Goal: Task Accomplishment & Management: Use online tool/utility

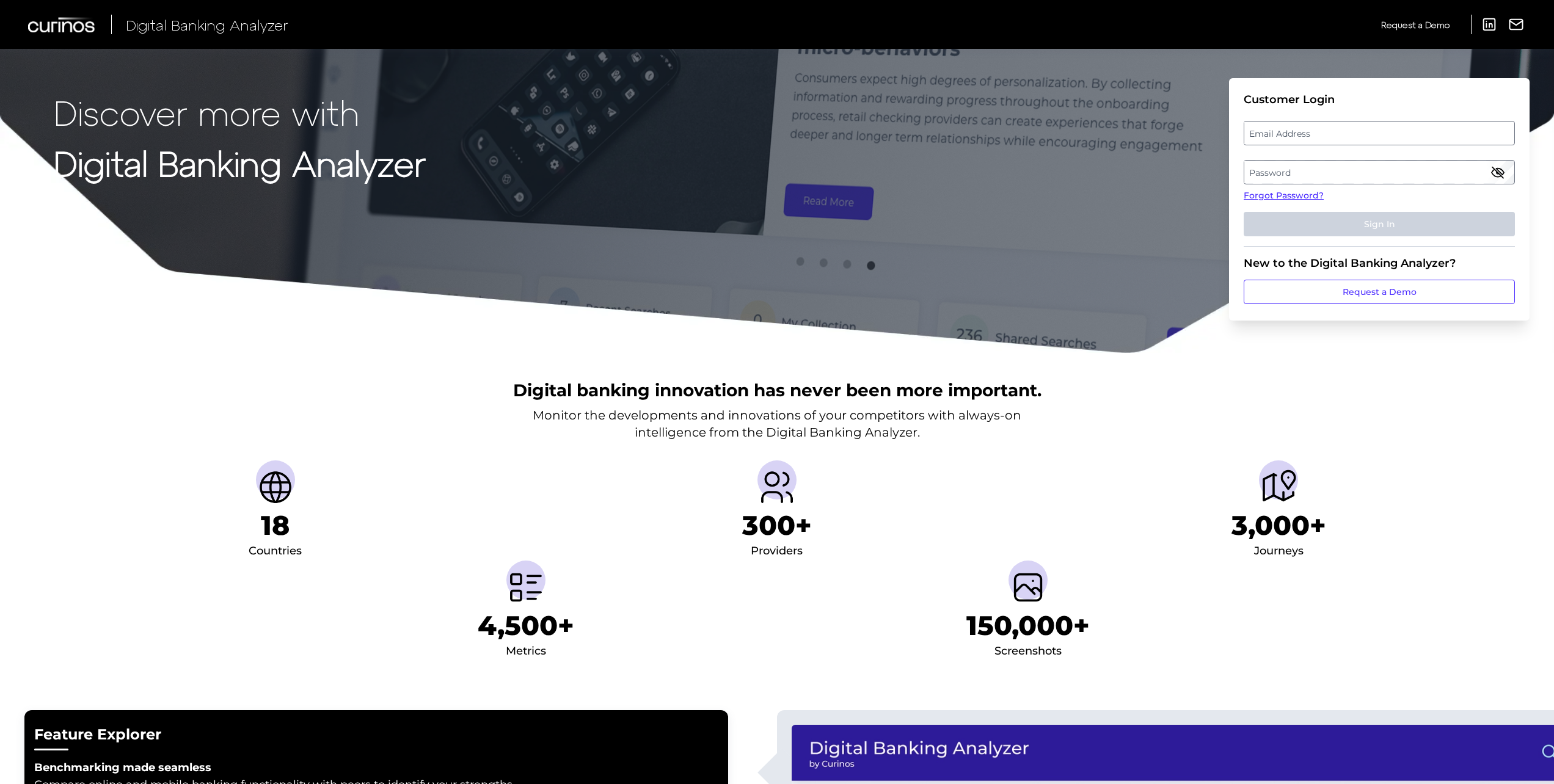
click at [1303, 127] on label "Email Address" at bounding box center [1379, 133] width 269 height 22
click at [1303, 127] on input "email" at bounding box center [1380, 132] width 272 height 24
type input "[PERSON_NAME][EMAIL_ADDRESS][PERSON_NAME][DOMAIN_NAME]"
click at [1376, 172] on label "Password" at bounding box center [1379, 172] width 269 height 22
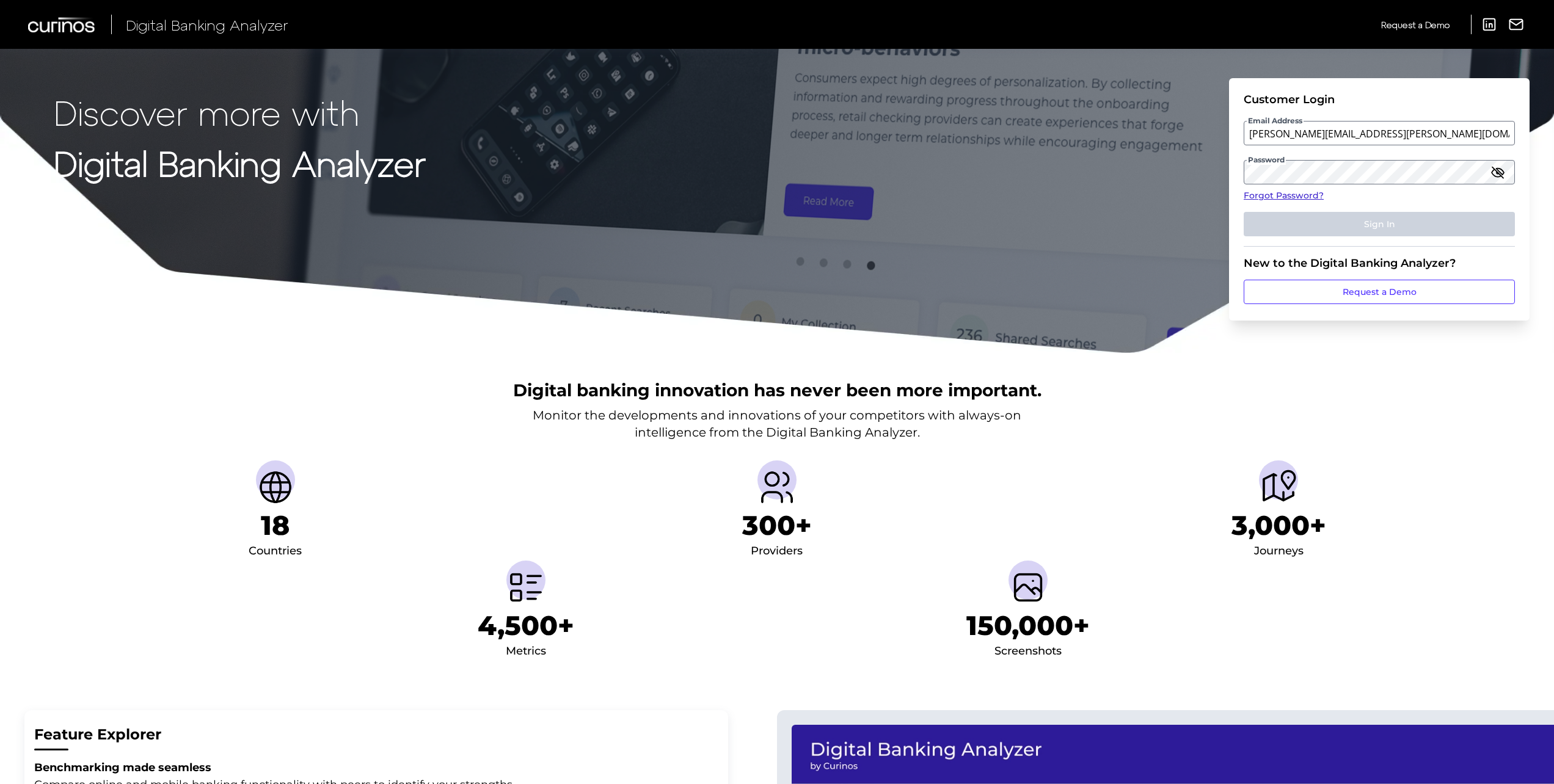
click at [1300, 192] on link "Forgot Password?" at bounding box center [1380, 195] width 272 height 12
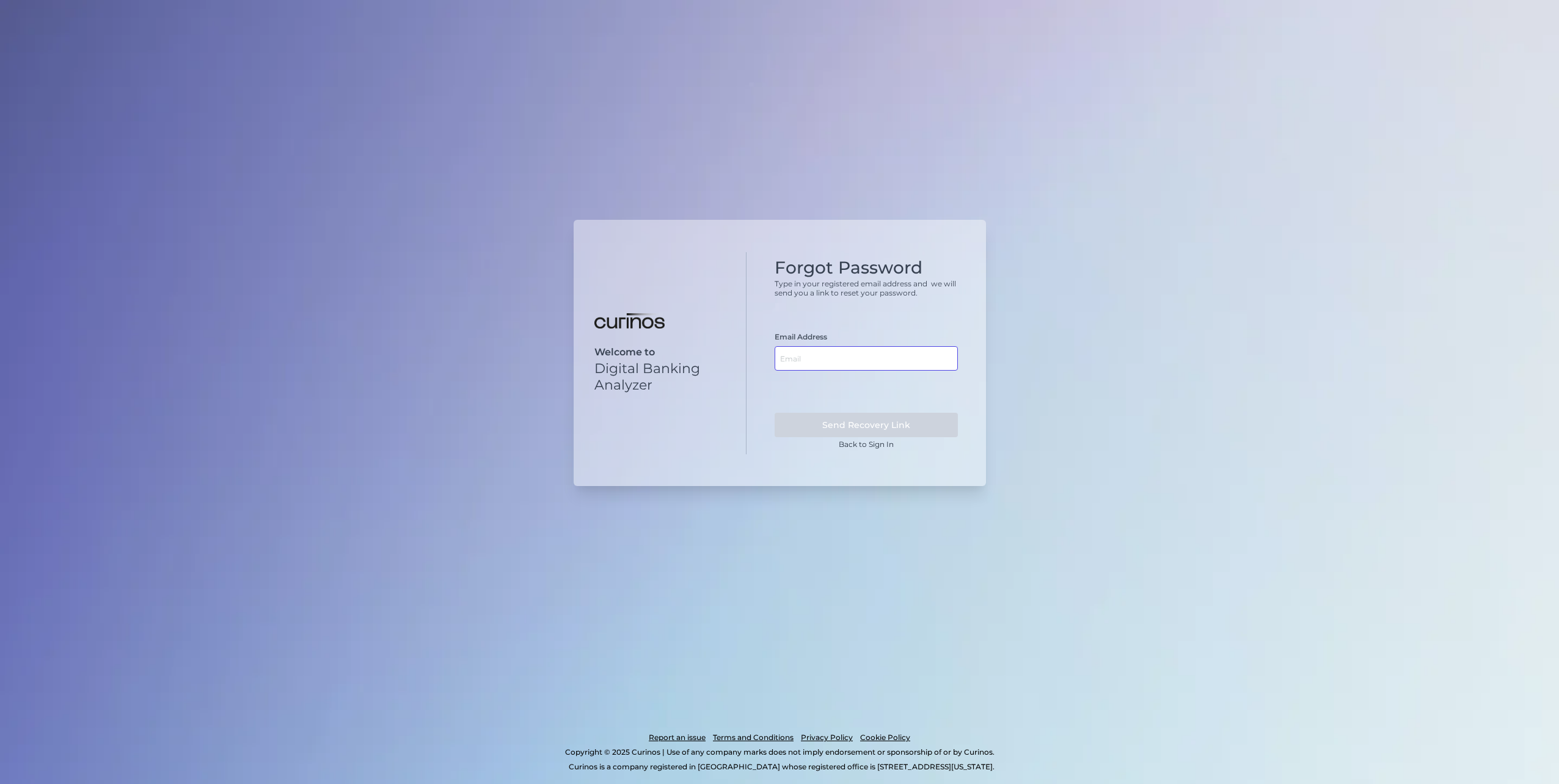
click at [888, 356] on input "text" at bounding box center [867, 358] width 184 height 24
type input "[PERSON_NAME][EMAIL_ADDRESS][PERSON_NAME][DOMAIN_NAME]"
click at [871, 422] on button "Send Recovery Link" at bounding box center [867, 425] width 184 height 24
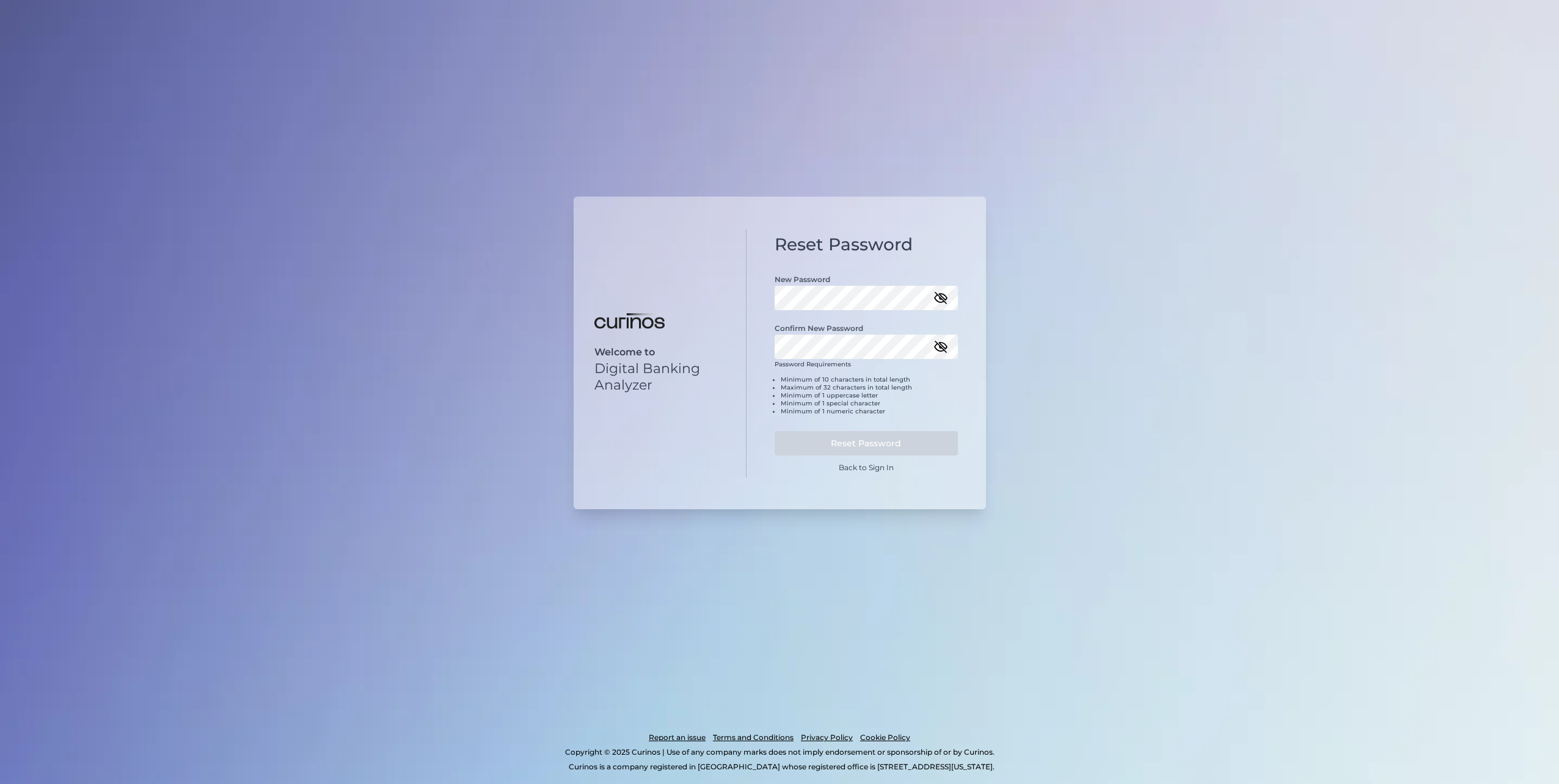
click at [1132, 289] on div "Welcome to Digital Banking Analyzer Reset Password New Password Confirm New Pas…" at bounding box center [780, 392] width 1559 height 784
click at [1043, 429] on div "Welcome to Digital Banking Analyzer Reset Password New Password Confirm New Pas…" at bounding box center [780, 392] width 1559 height 784
click at [943, 340] on div "Confirm New Password" at bounding box center [867, 334] width 184 height 49
click at [942, 347] on icon "button" at bounding box center [941, 346] width 12 height 9
click at [913, 439] on button "Reset Password" at bounding box center [867, 443] width 184 height 24
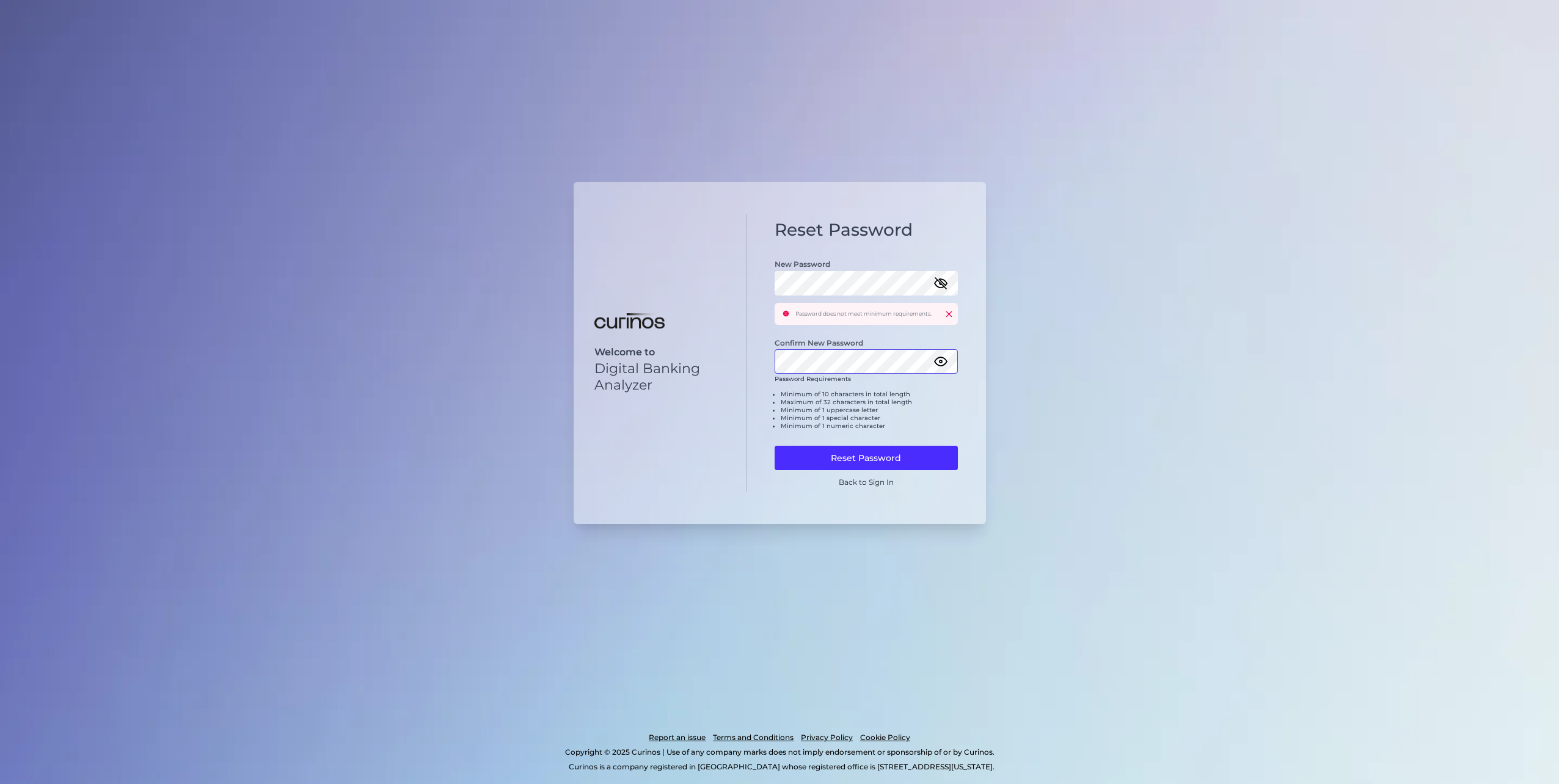
click at [754, 348] on div "Reset Password New Password Password does not meet minimum requirements. Confir…" at bounding box center [866, 354] width 240 height 278
click at [945, 308] on div "Password does not meet minimum requirements." at bounding box center [867, 313] width 184 height 22
click at [949, 314] on icon at bounding box center [948, 313] width 5 height 5
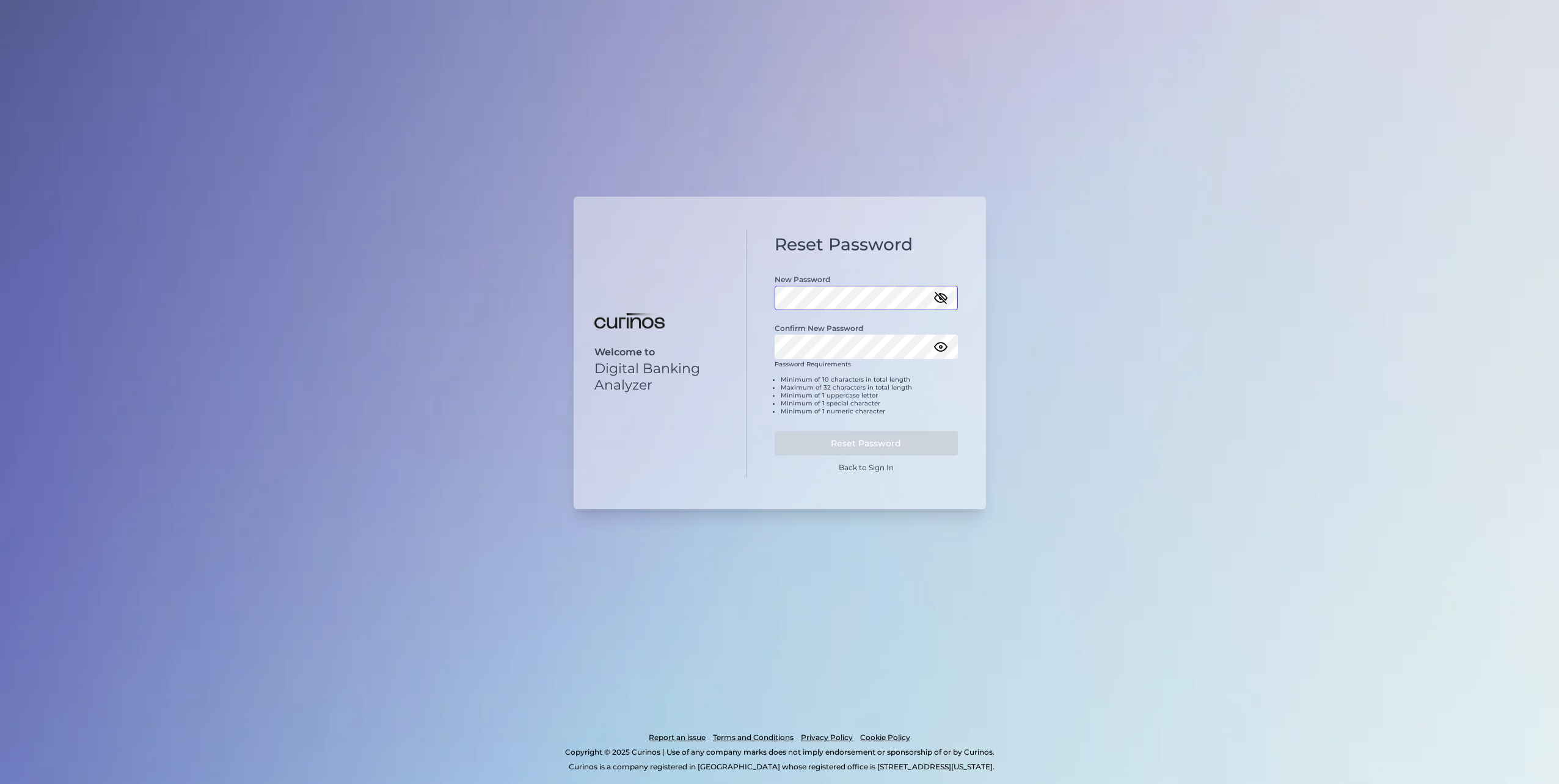
click at [713, 288] on div "Welcome to Digital Banking Analyzer Reset Password New Password Confirm New Pas…" at bounding box center [780, 353] width 412 height 313
click at [888, 439] on button "Reset Password" at bounding box center [867, 443] width 184 height 24
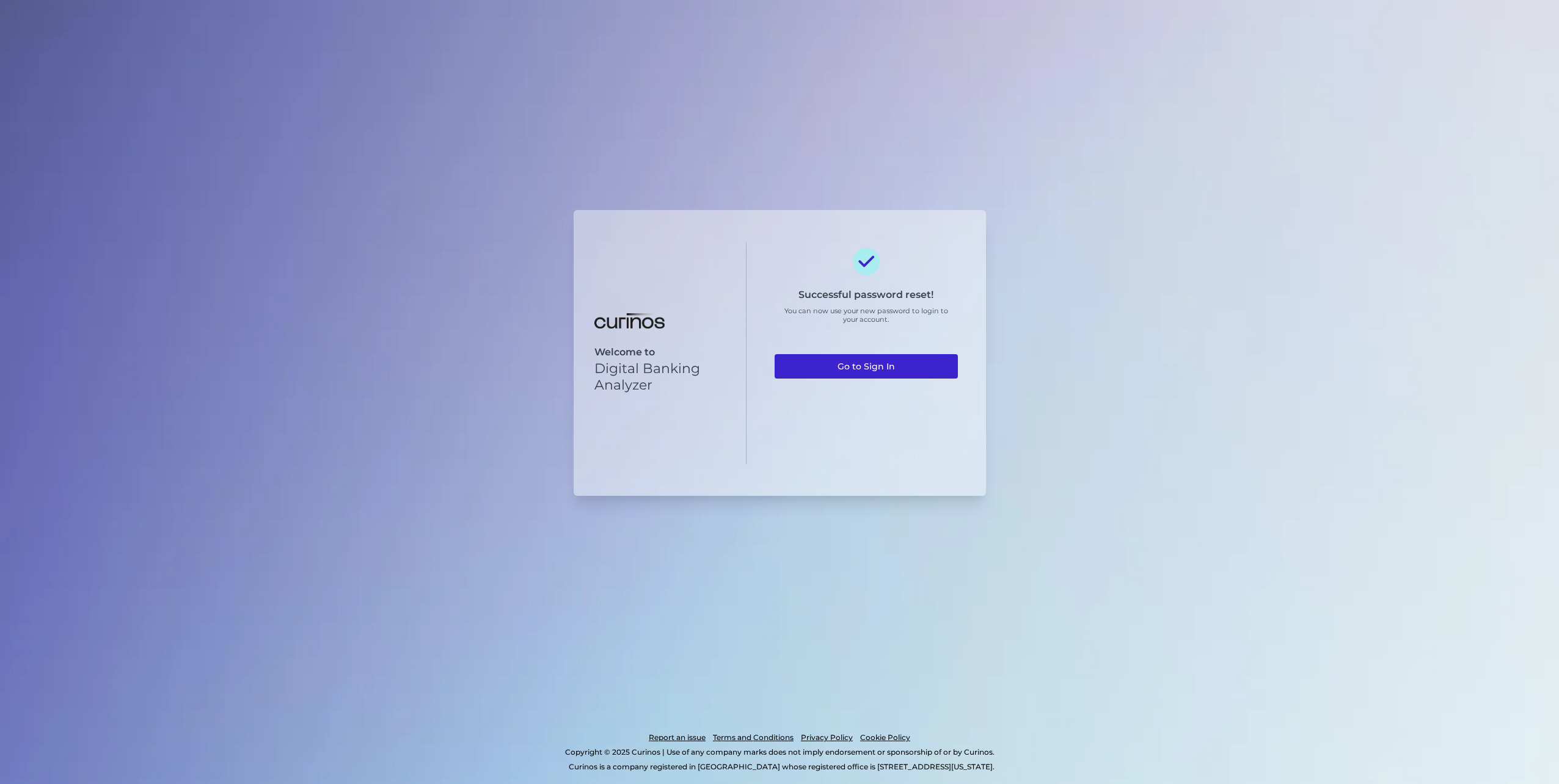
click at [888, 368] on link "Go to Sign In" at bounding box center [867, 366] width 184 height 24
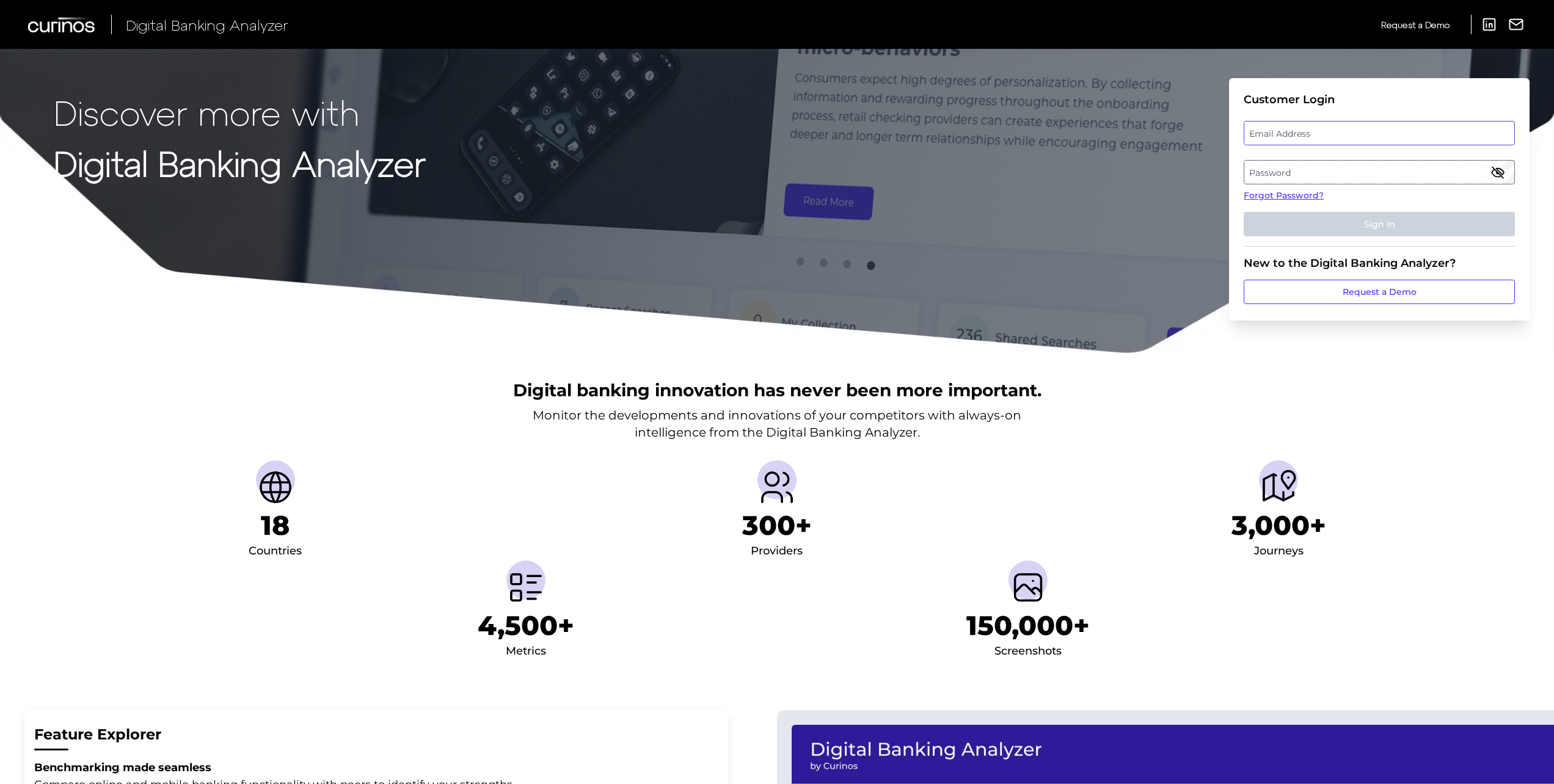
type input "[PERSON_NAME][EMAIL_ADDRESS][PERSON_NAME][DOMAIN_NAME]"
click at [1340, 138] on div "Email Address [PERSON_NAME][EMAIL_ADDRESS][PERSON_NAME][DOMAIN_NAME]" at bounding box center [1380, 132] width 272 height 24
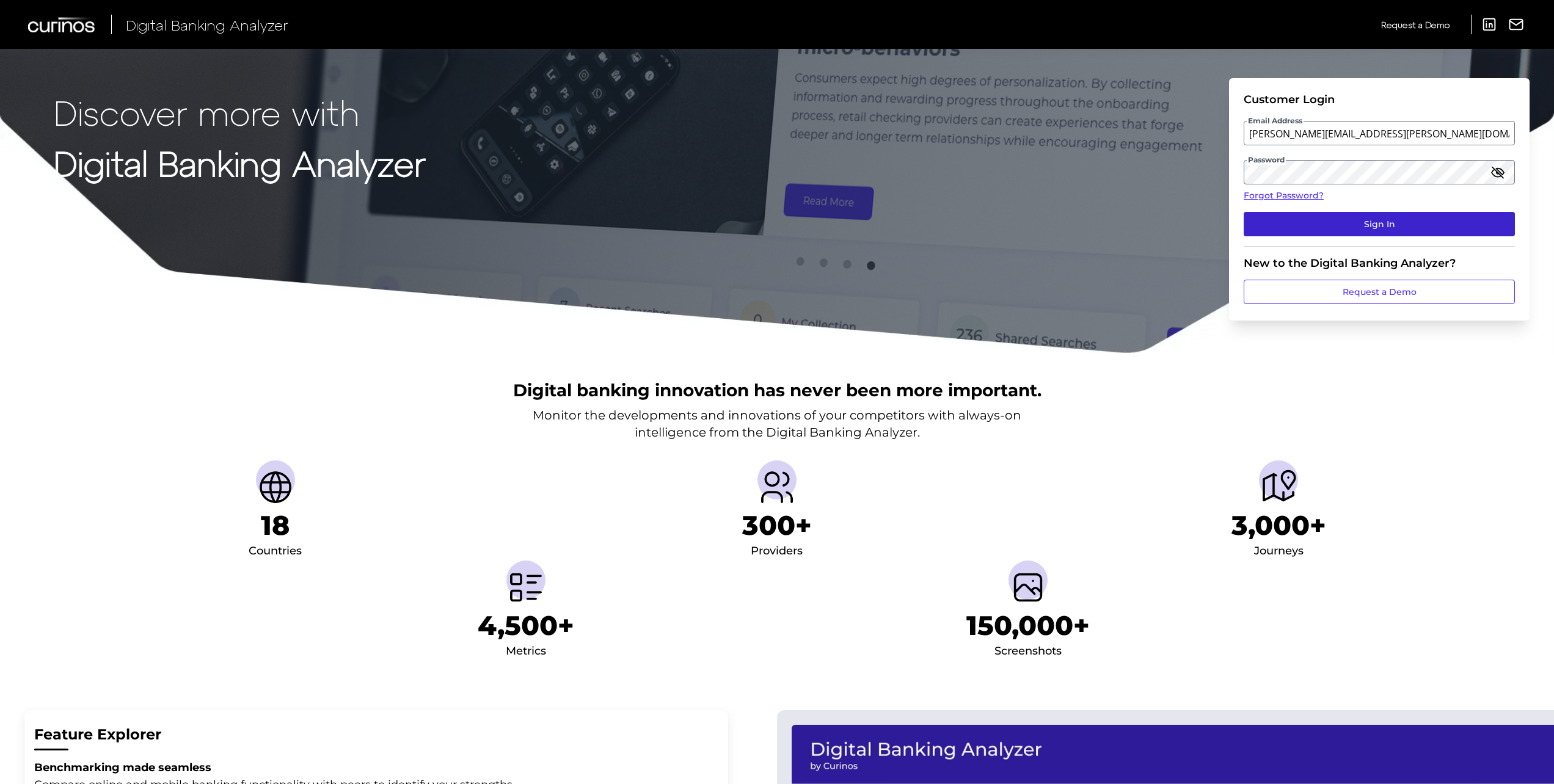
click at [1356, 217] on button "Sign In" at bounding box center [1380, 223] width 272 height 24
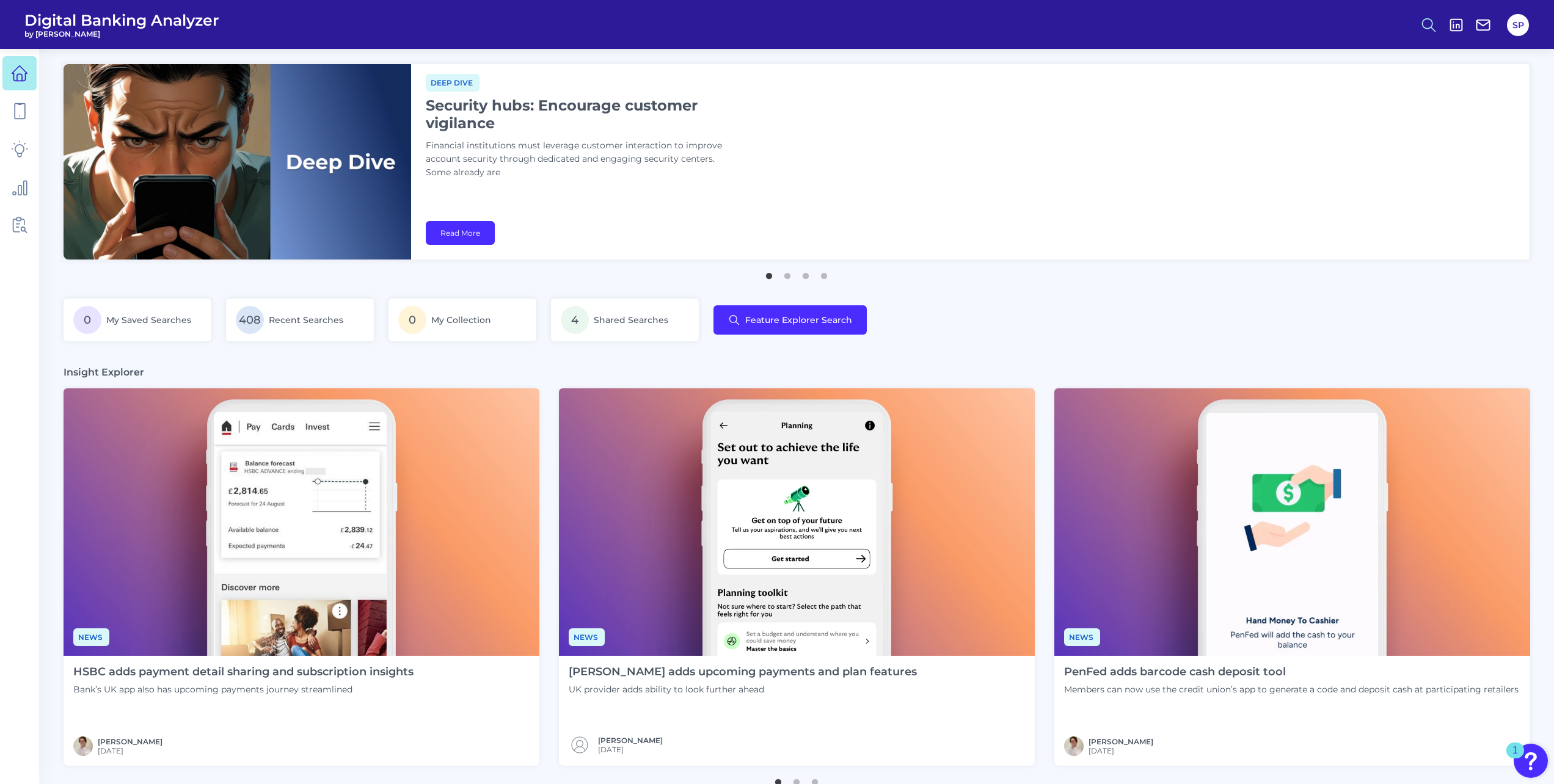
click at [1423, 33] on icon at bounding box center [1429, 25] width 17 height 17
click at [1380, 89] on button "Feature Explorer Search" at bounding box center [1369, 88] width 146 height 30
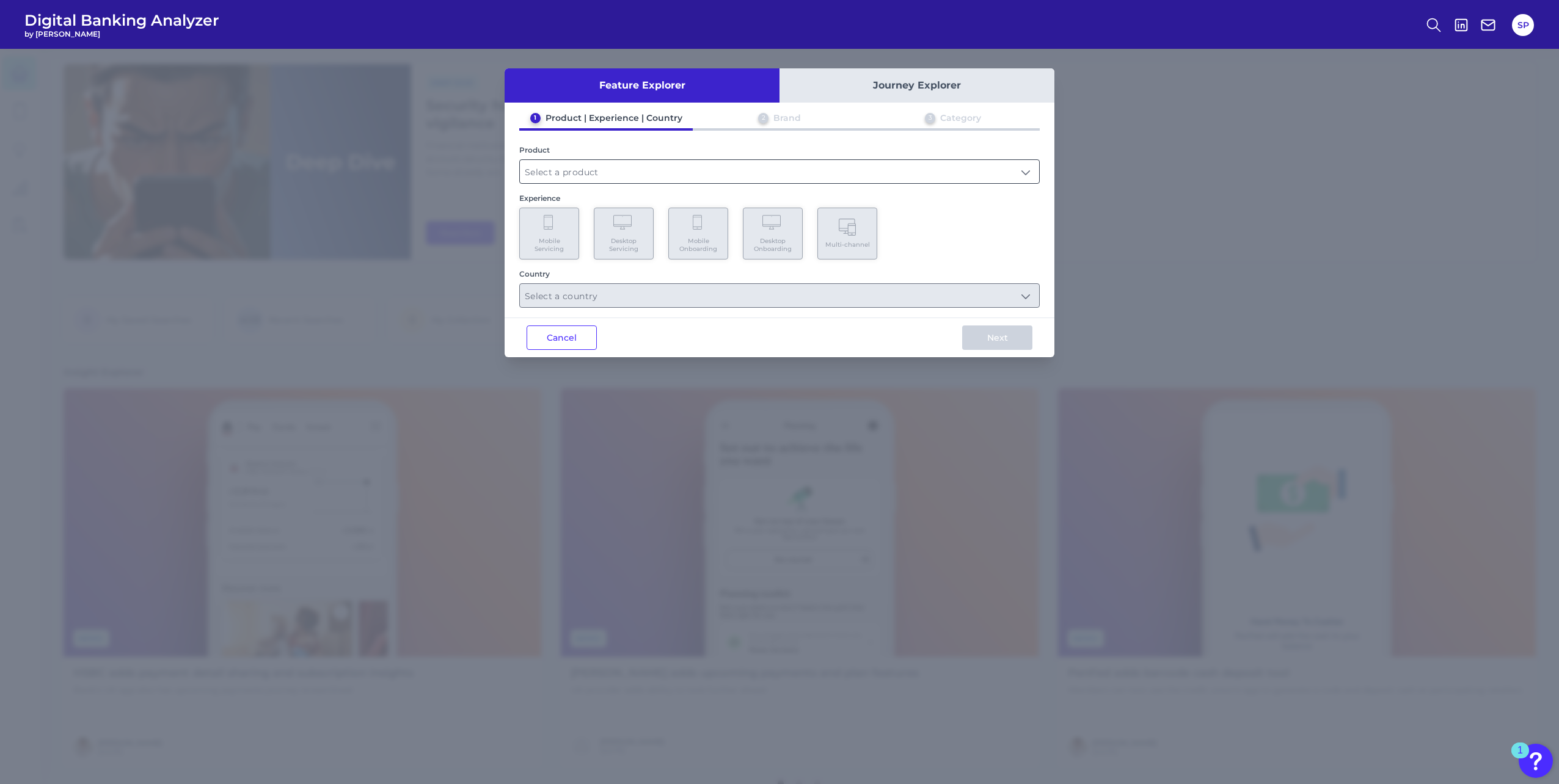
click at [680, 176] on input "text" at bounding box center [779, 172] width 519 height 23
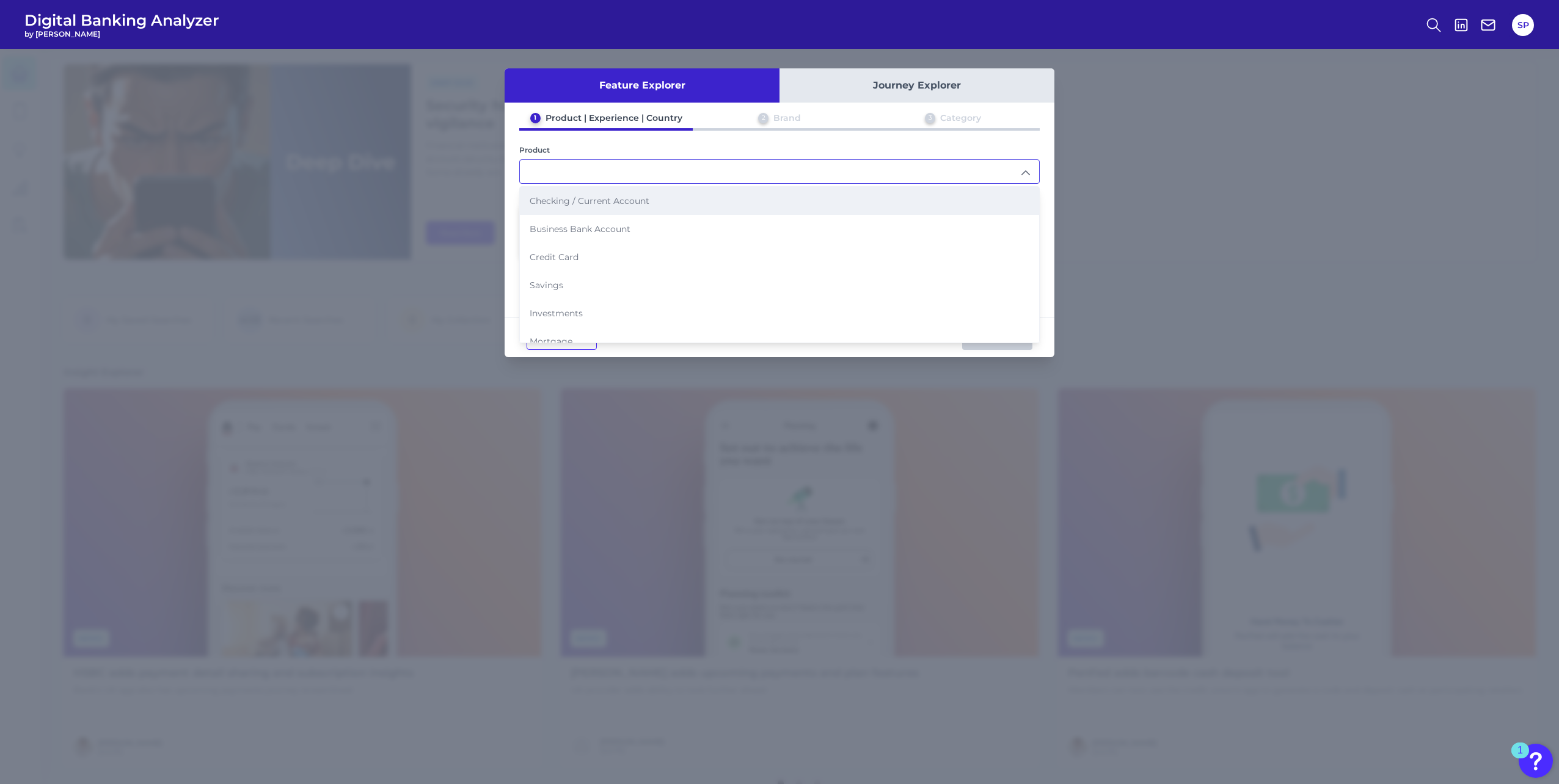
click at [673, 196] on li "Checking / Current Account" at bounding box center [779, 201] width 519 height 28
type input "Checking / Current Account"
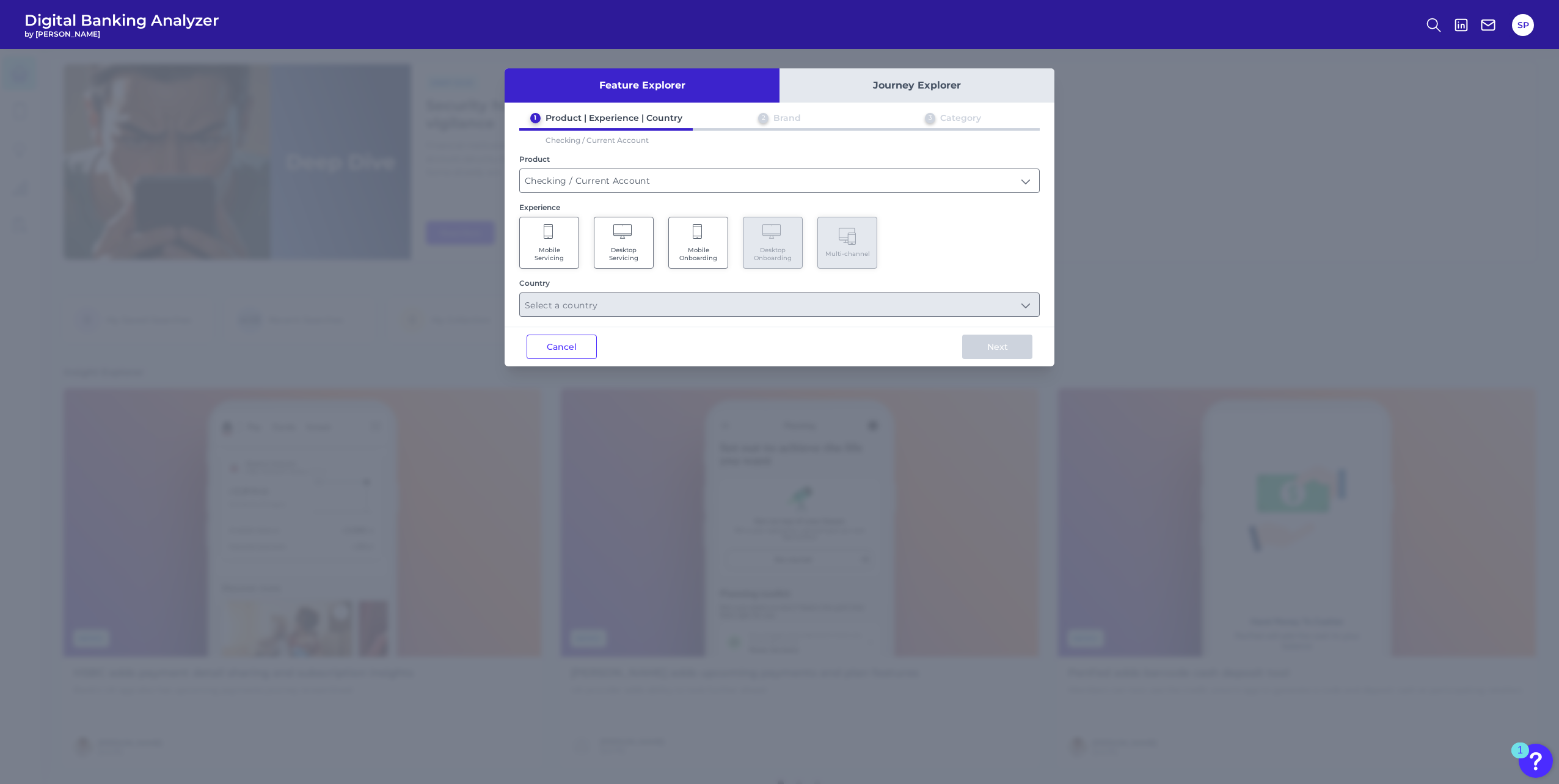
click at [571, 247] on span "Mobile Servicing" at bounding box center [549, 254] width 47 height 16
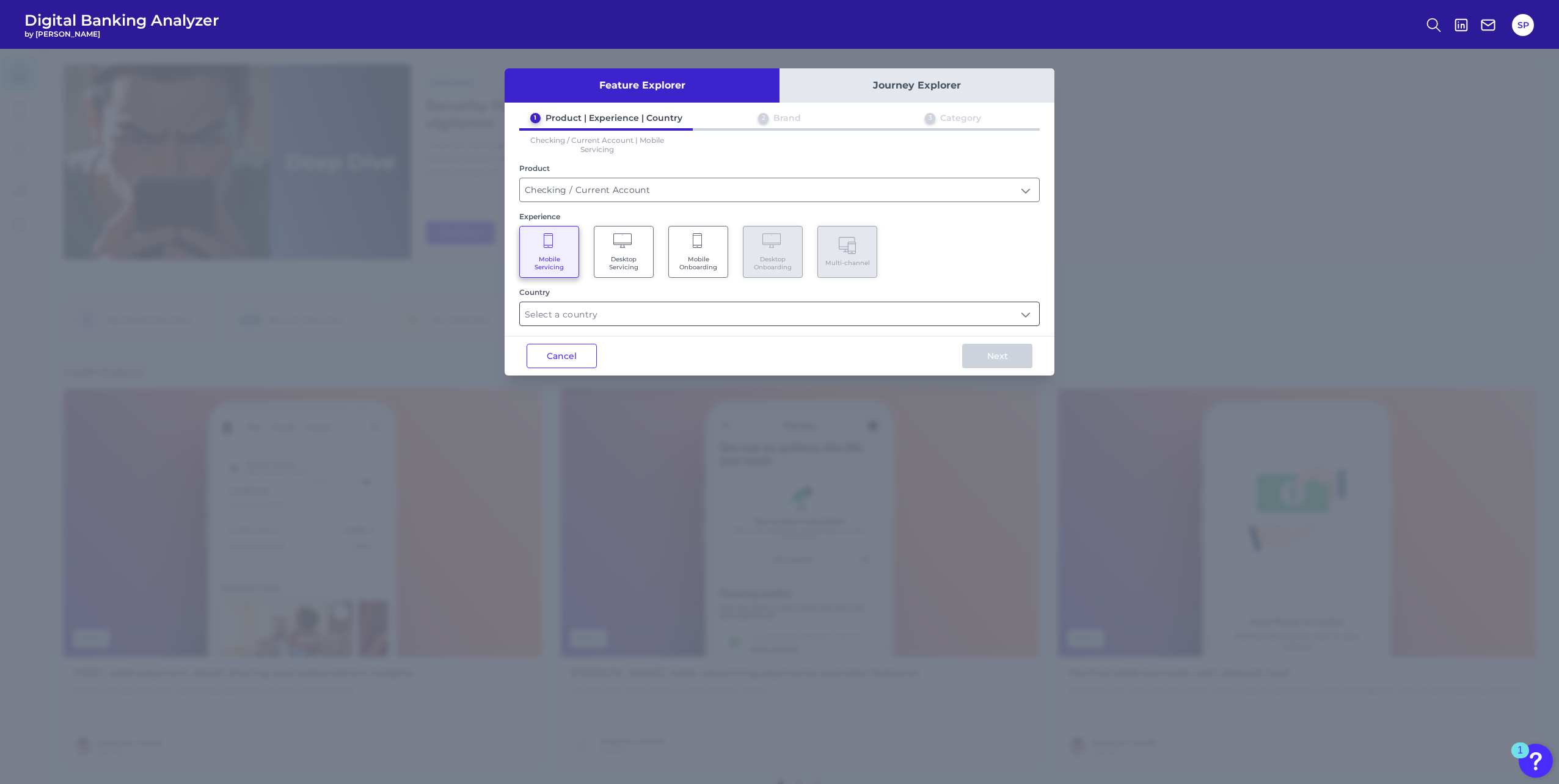
click at [635, 304] on input "text" at bounding box center [779, 314] width 519 height 23
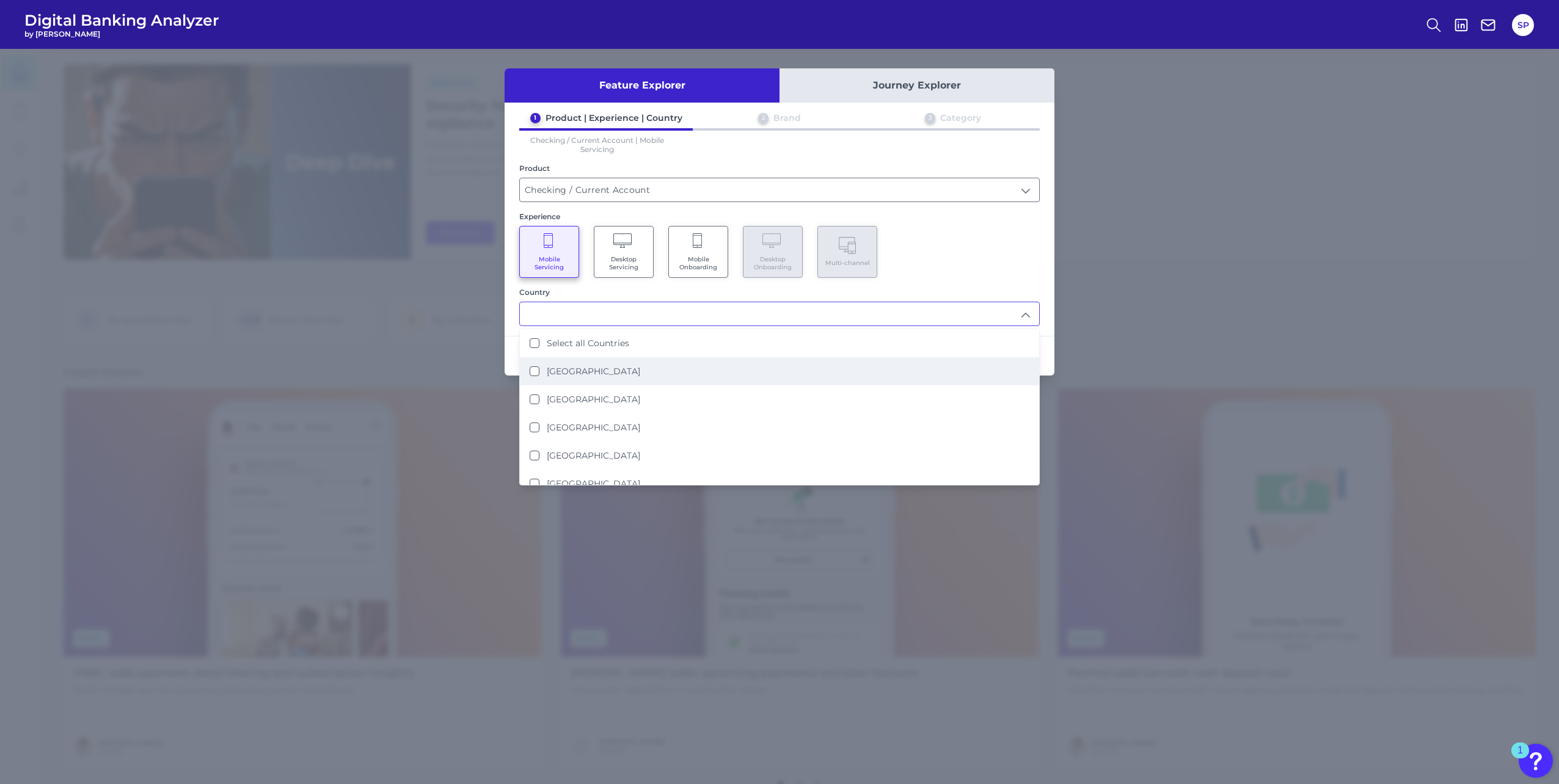
click at [624, 374] on li "[GEOGRAPHIC_DATA]" at bounding box center [779, 371] width 519 height 28
type input "[GEOGRAPHIC_DATA]"
click at [922, 271] on div "Mobile Servicing Desktop Servicing Mobile Onboarding Desktop Onboarding Multi-c…" at bounding box center [779, 251] width 520 height 52
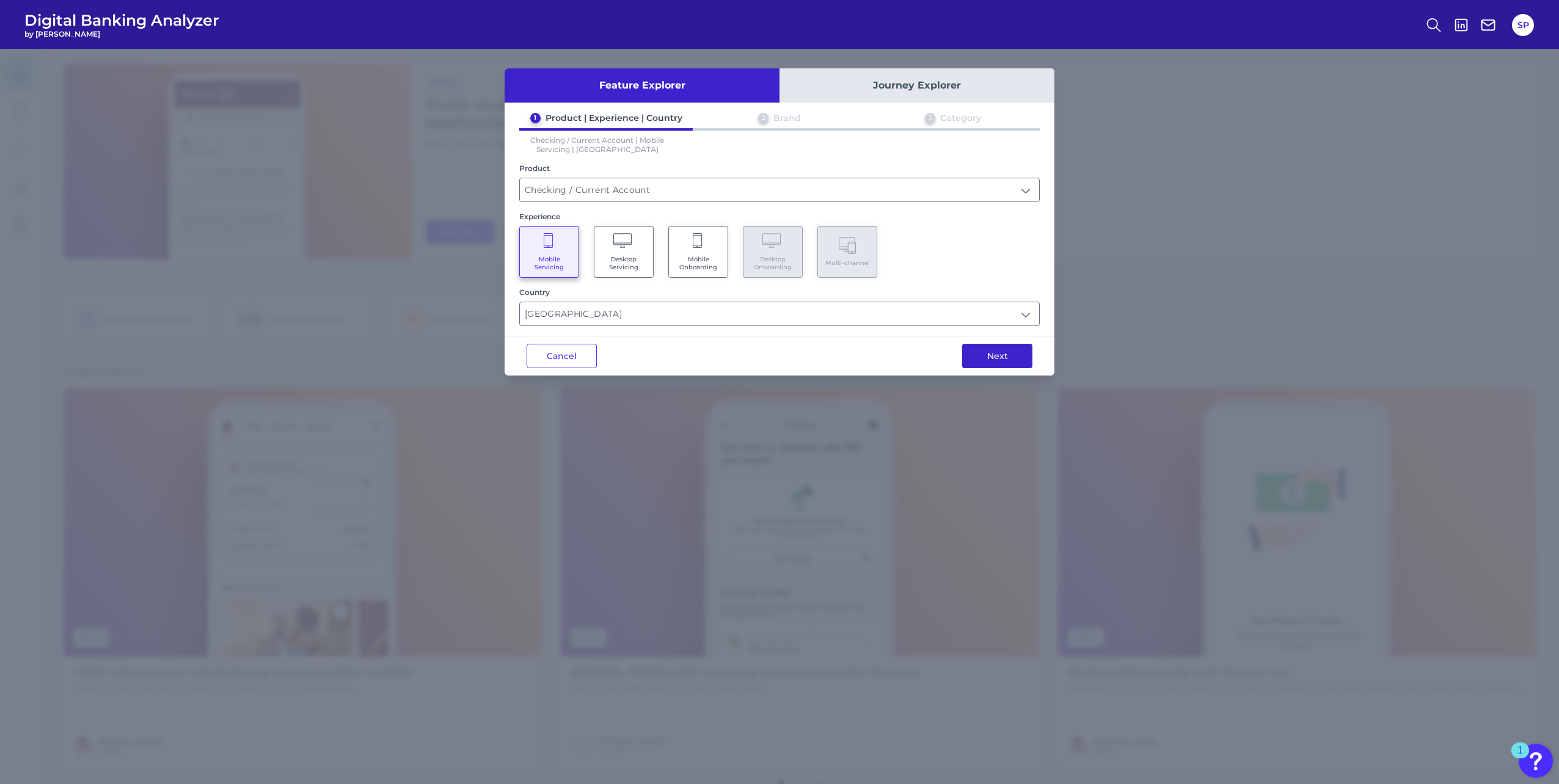
click at [984, 352] on button "Next" at bounding box center [997, 355] width 70 height 24
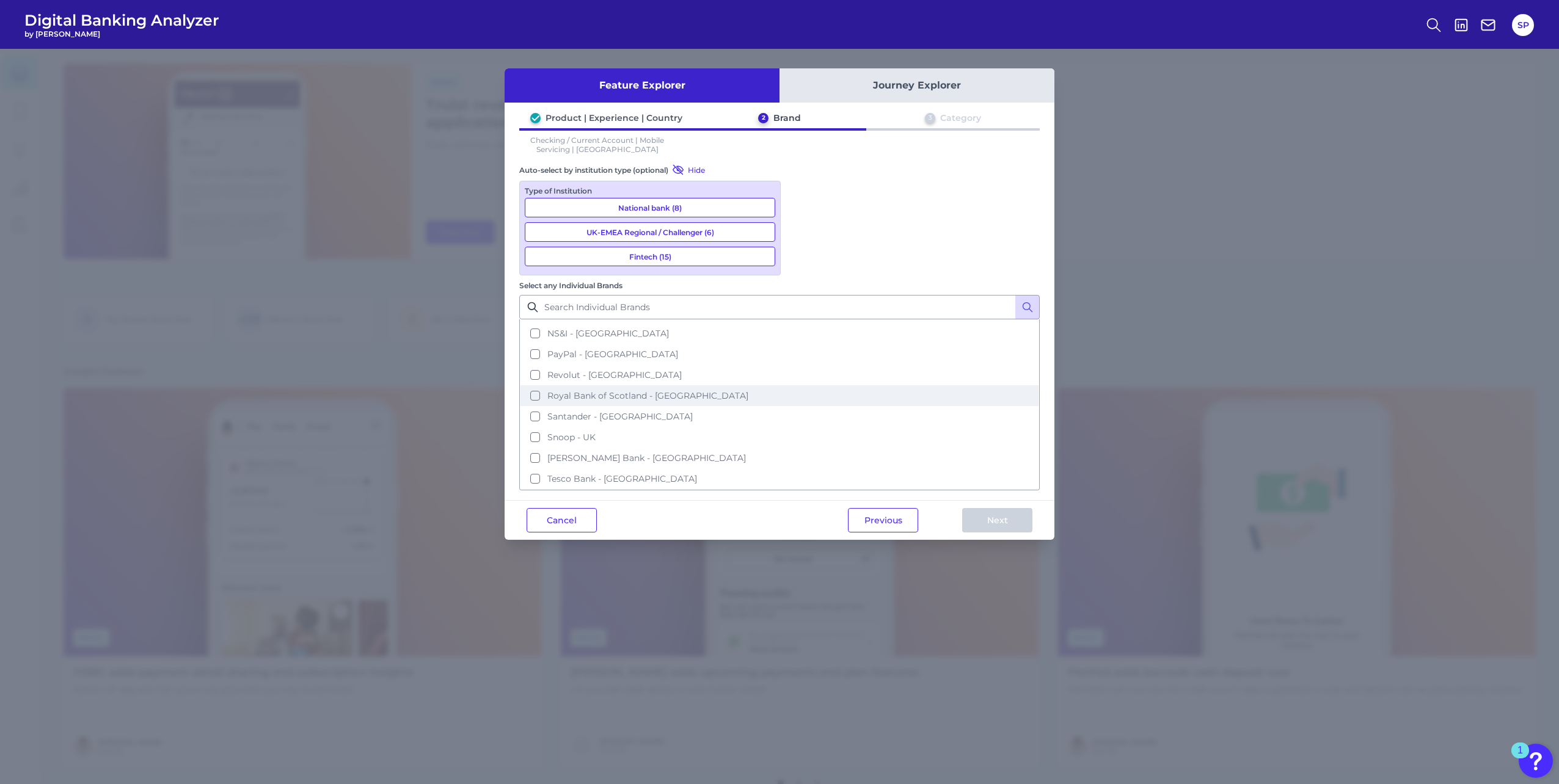
scroll to position [428, 0]
click at [692, 396] on span "Santander - [GEOGRAPHIC_DATA]" at bounding box center [619, 401] width 145 height 11
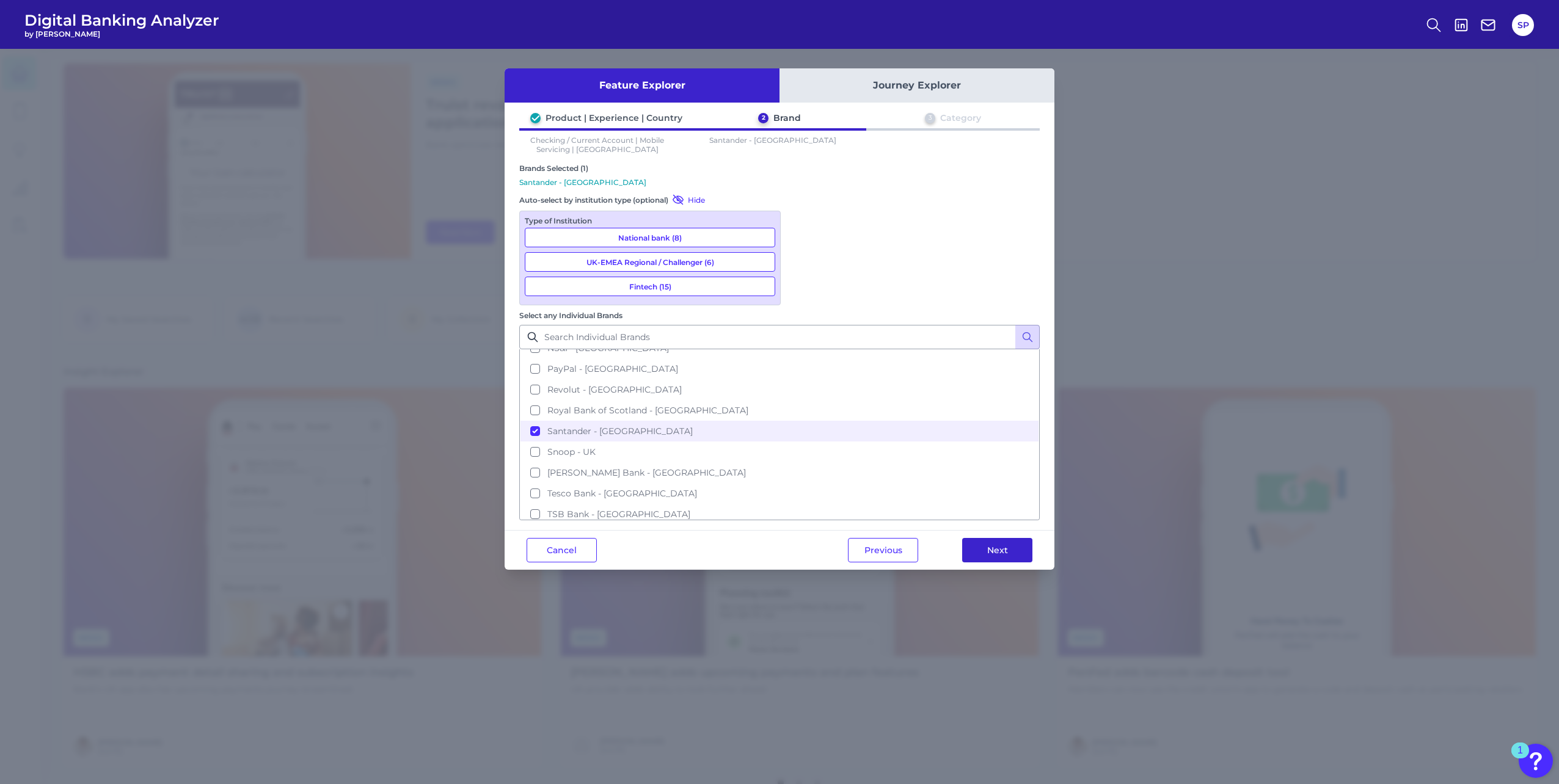
click at [980, 538] on button "Next" at bounding box center [997, 550] width 70 height 24
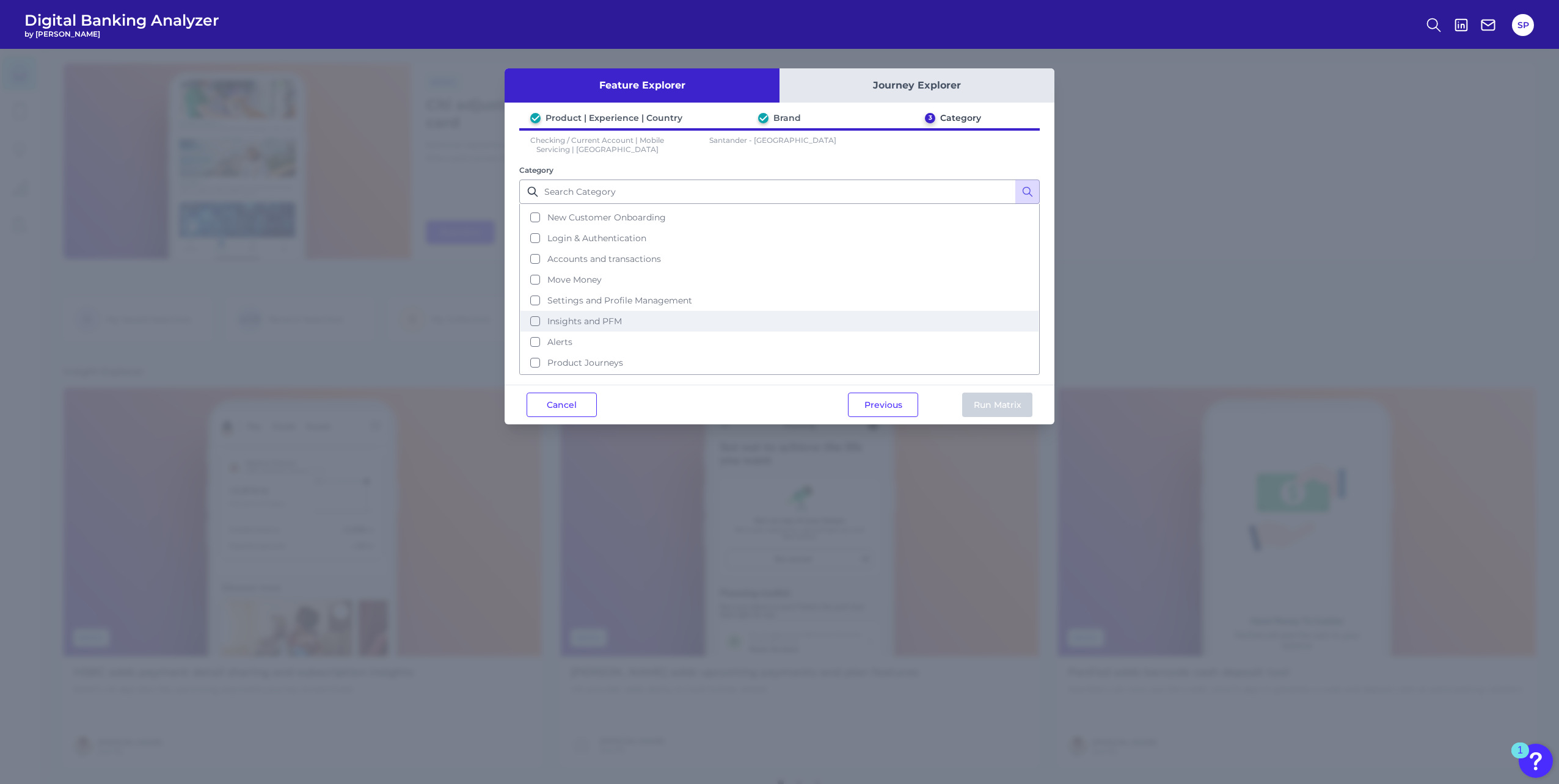
scroll to position [59, 0]
click at [605, 343] on span "Product Journeys" at bounding box center [584, 342] width 75 height 11
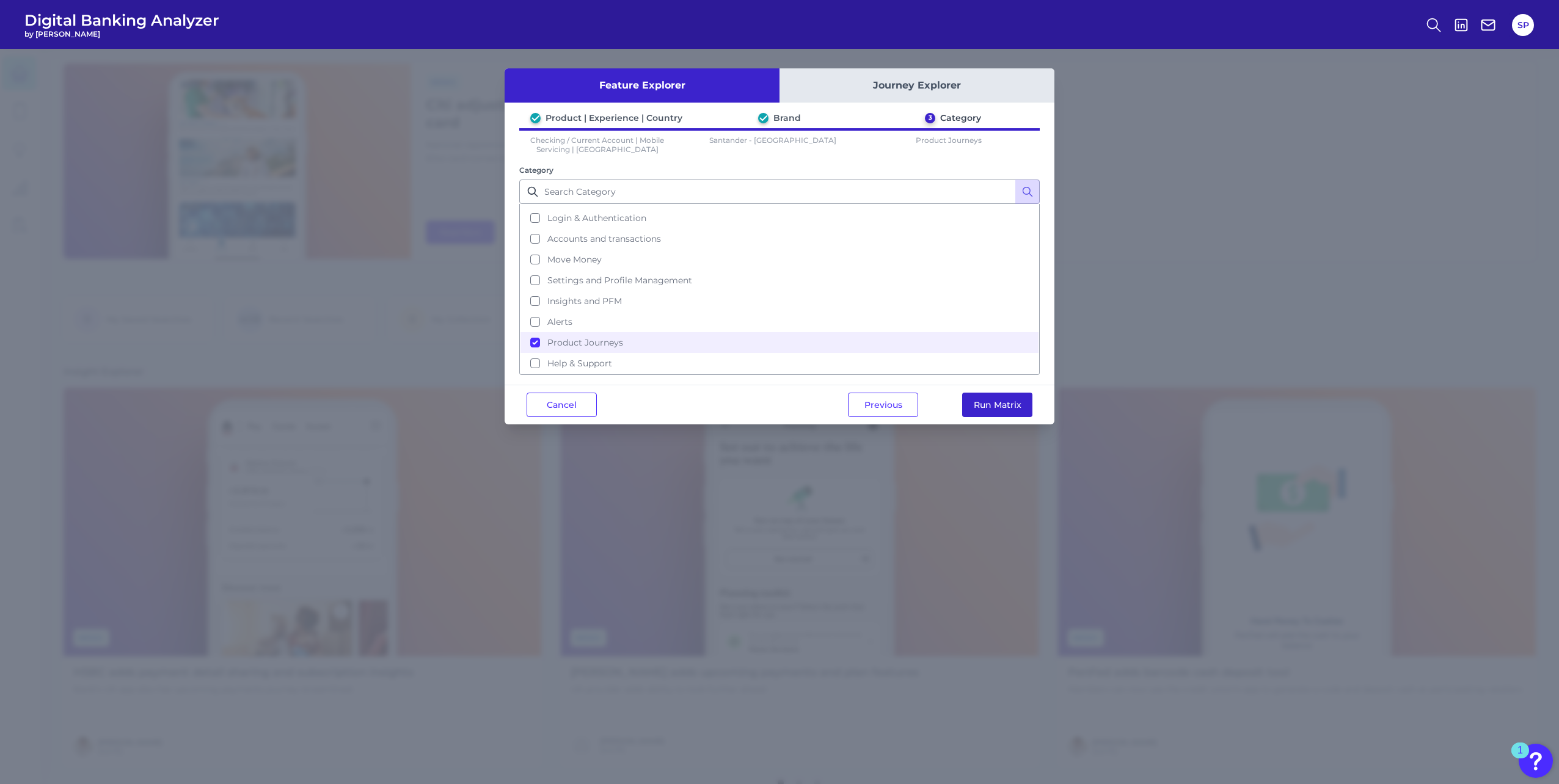
click at [965, 398] on button "Run Matrix" at bounding box center [997, 404] width 70 height 24
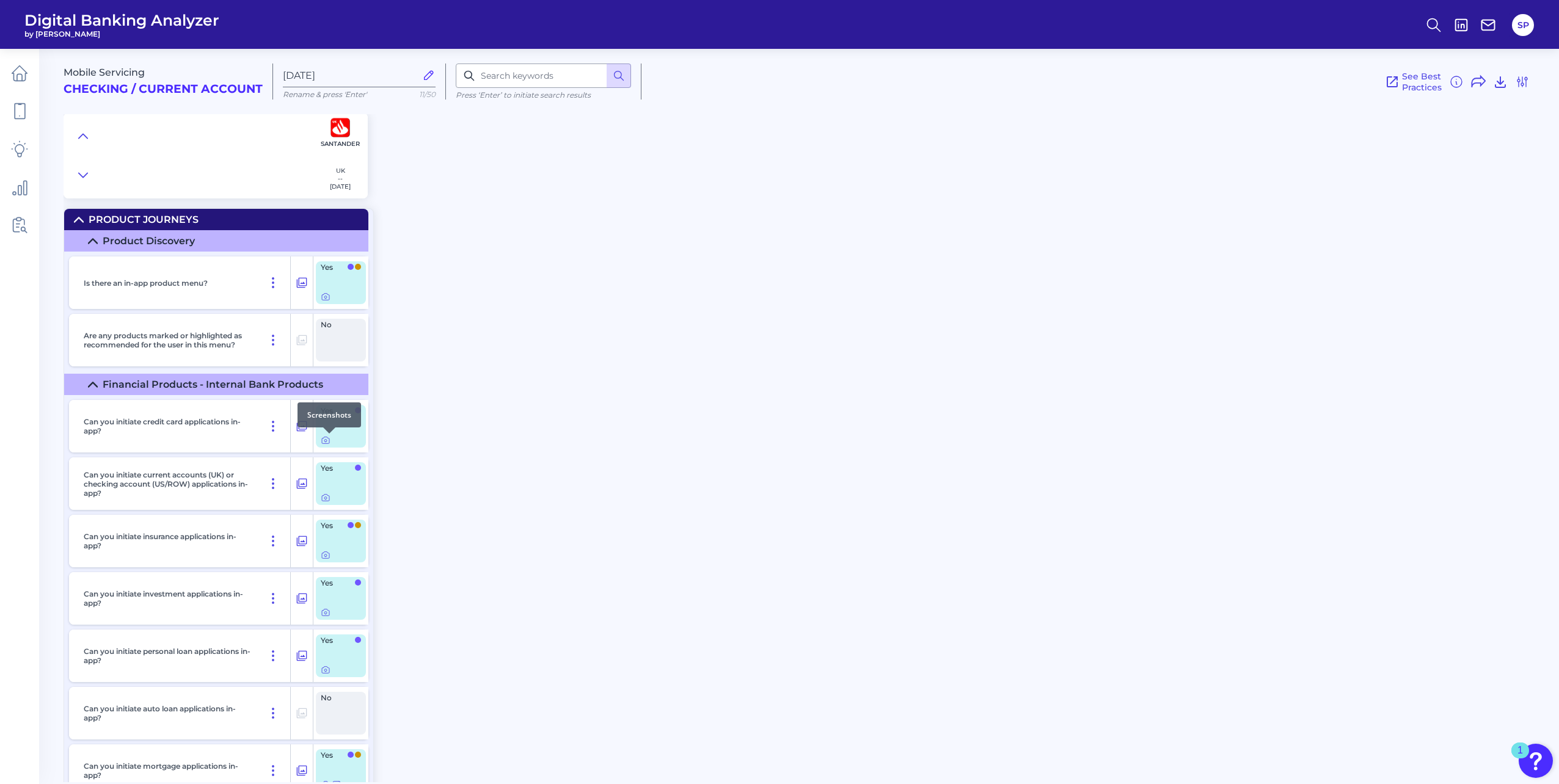
click at [324, 439] on div at bounding box center [329, 434] width 12 height 12
click at [326, 439] on icon at bounding box center [325, 440] width 10 height 10
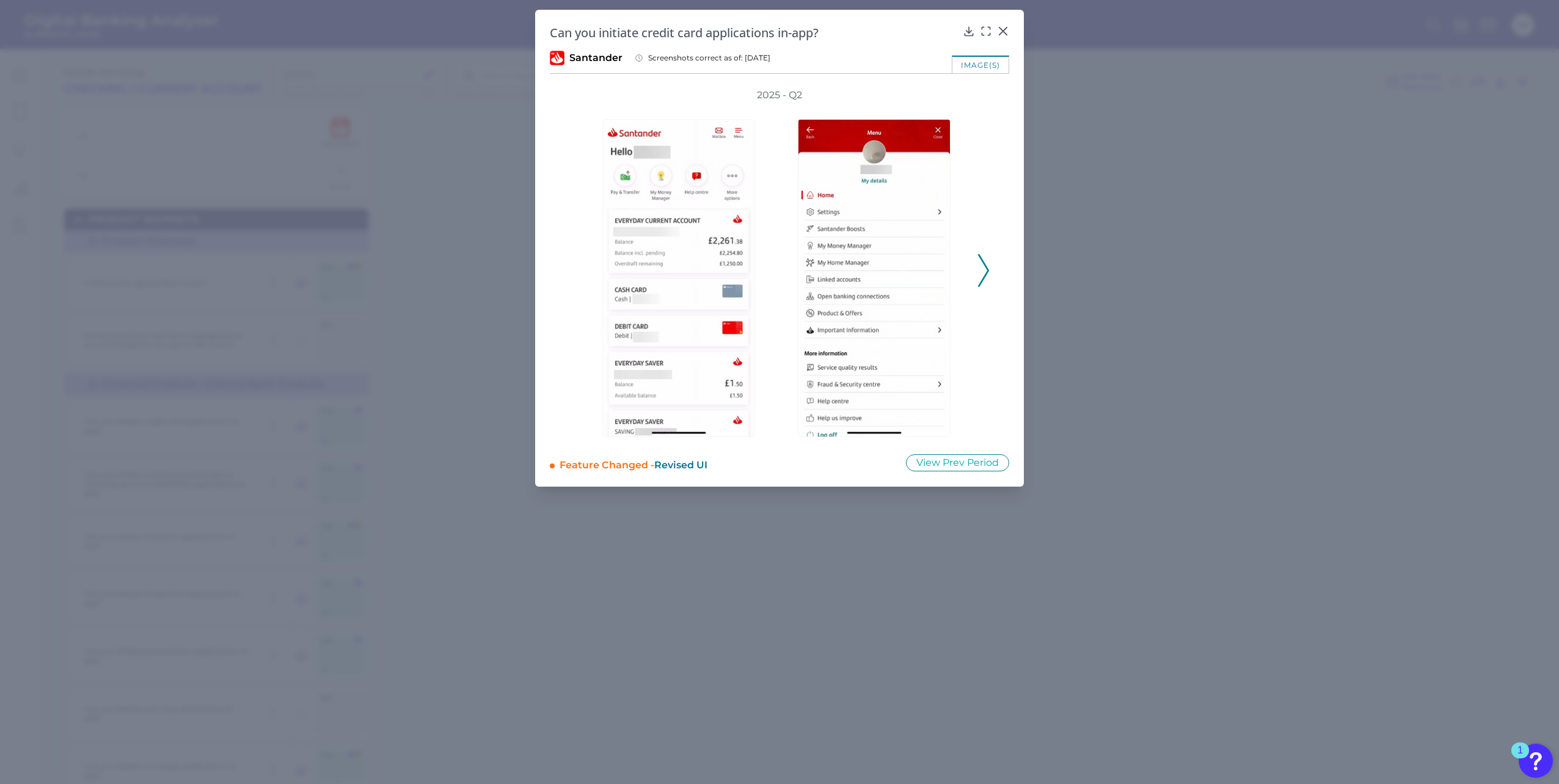
click at [991, 271] on div "2025 - Q2" at bounding box center [780, 264] width 459 height 351
click at [983, 271] on icon at bounding box center [983, 271] width 11 height 33
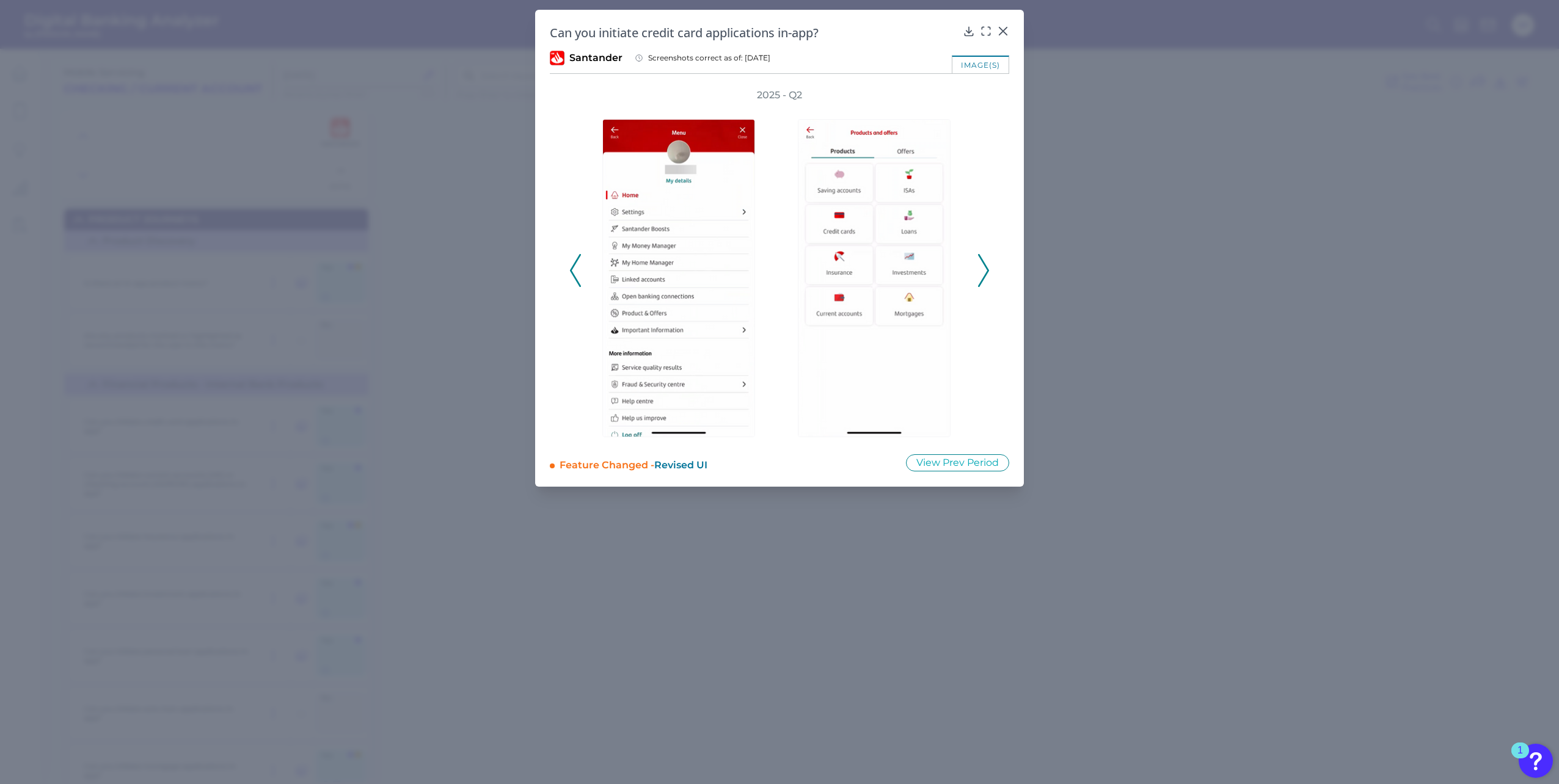
click at [983, 271] on icon at bounding box center [983, 271] width 11 height 33
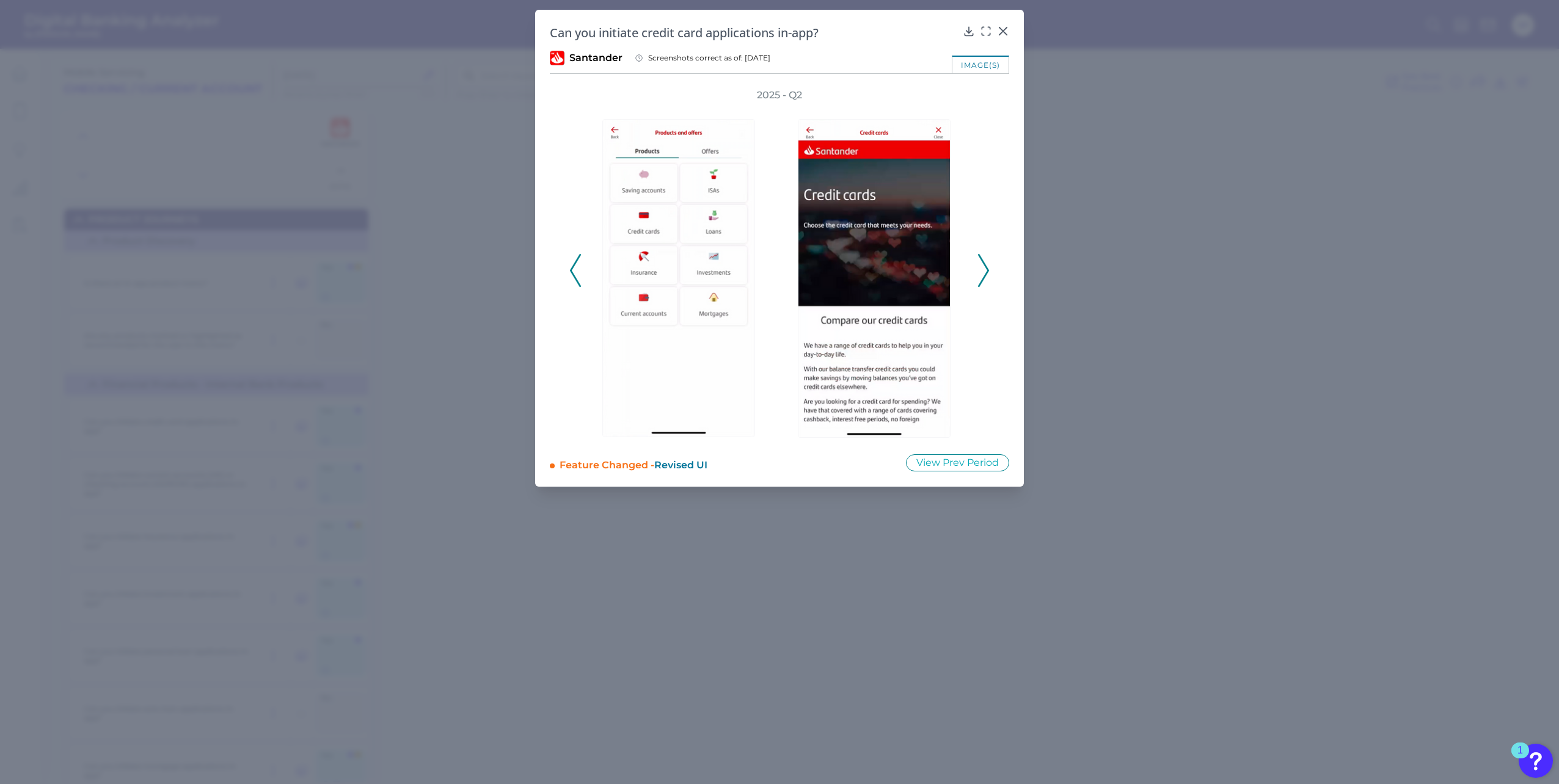
click at [983, 271] on icon at bounding box center [983, 271] width 11 height 33
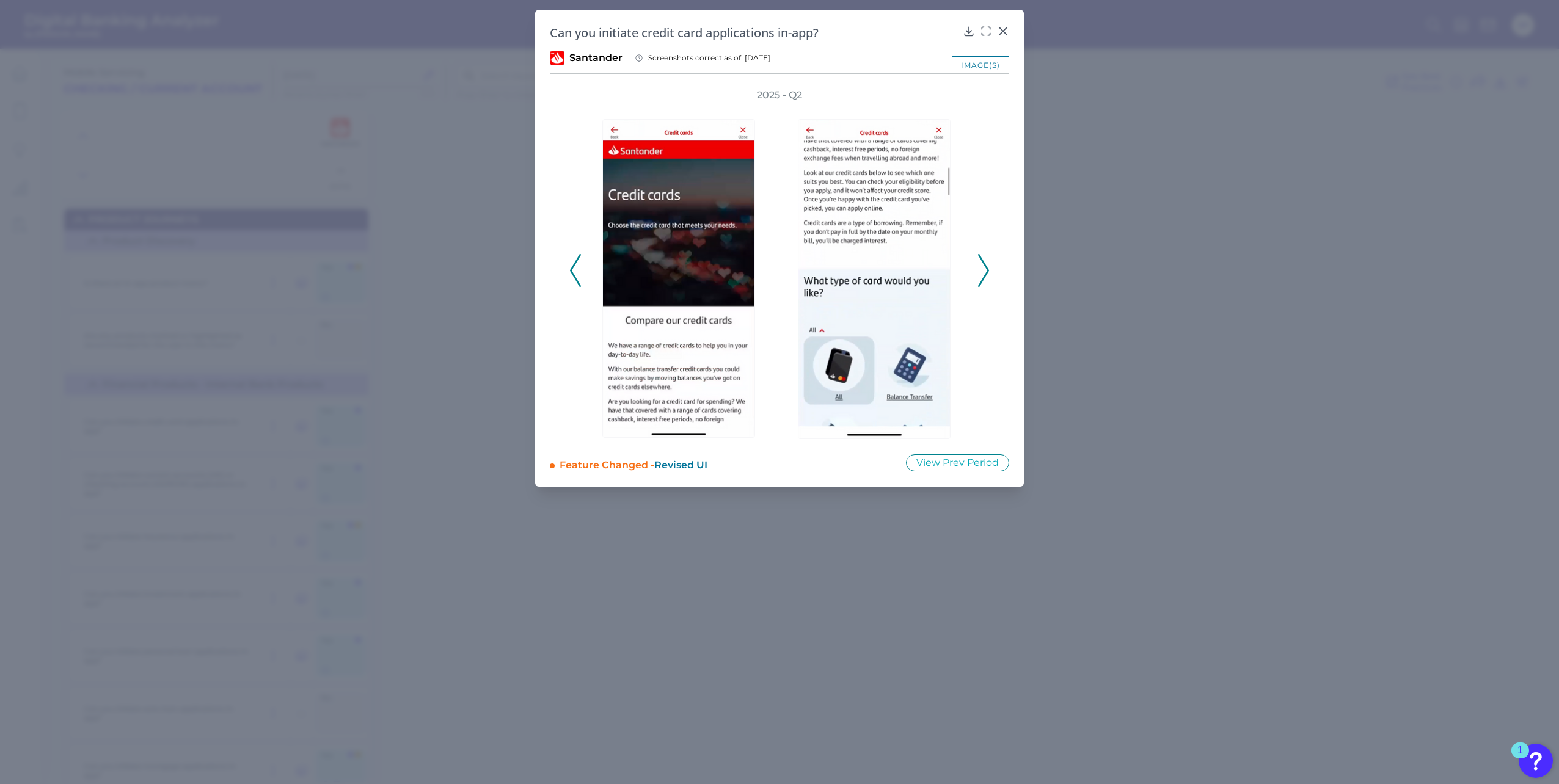
click at [983, 271] on icon at bounding box center [983, 271] width 11 height 33
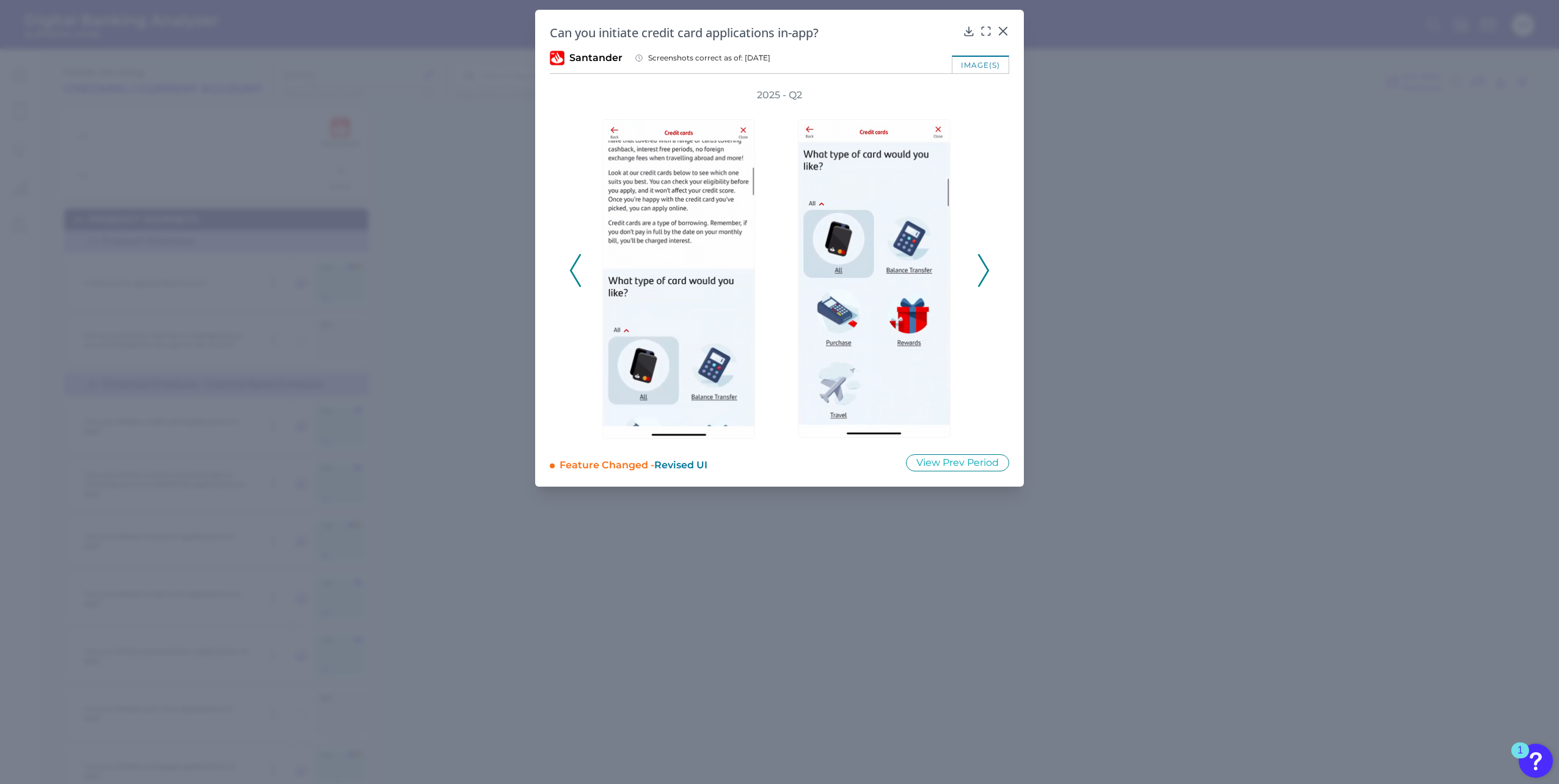
click at [983, 271] on icon at bounding box center [983, 271] width 11 height 33
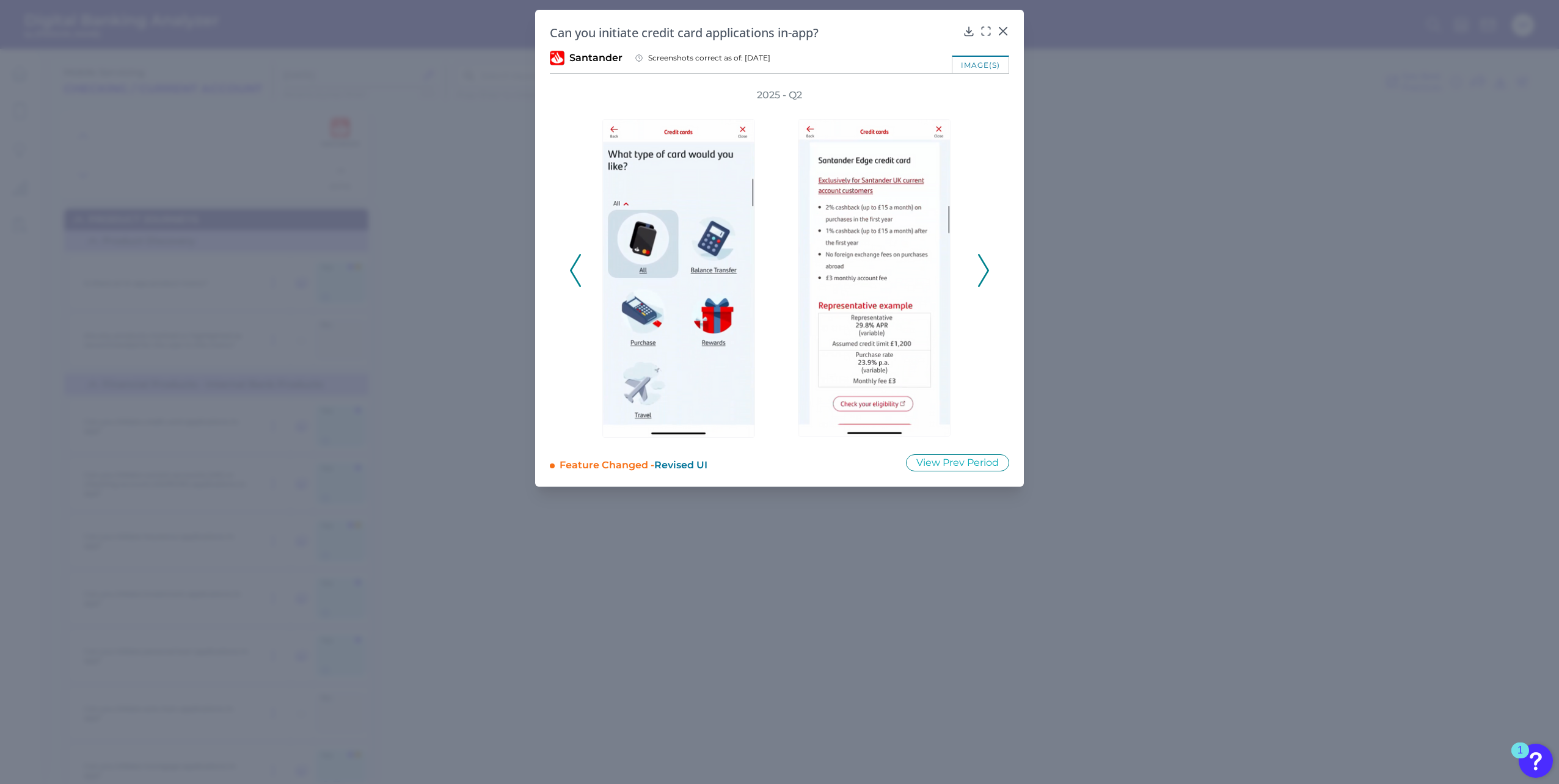
click at [983, 271] on icon at bounding box center [983, 271] width 11 height 33
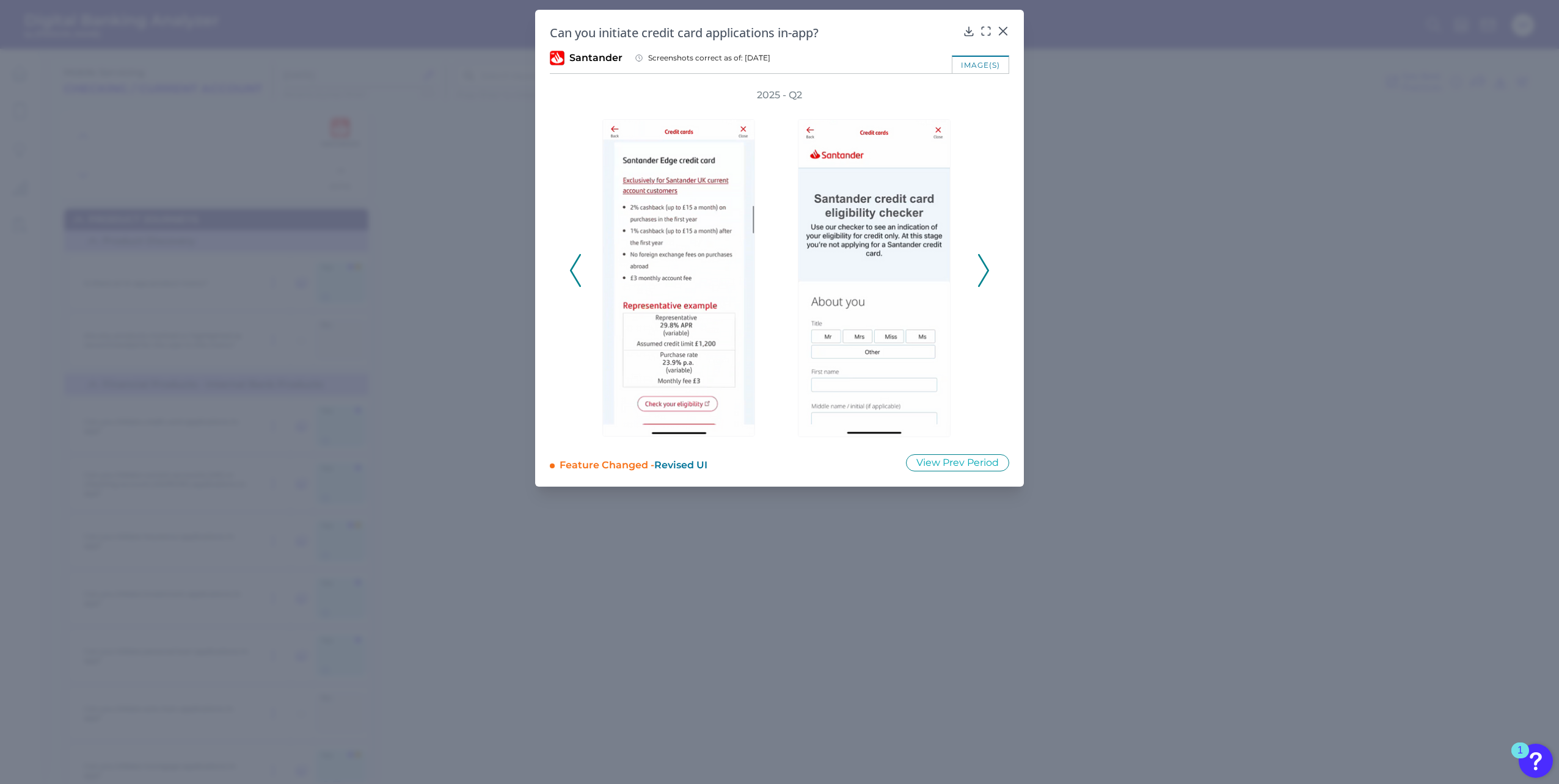
click at [983, 271] on icon at bounding box center [983, 271] width 11 height 33
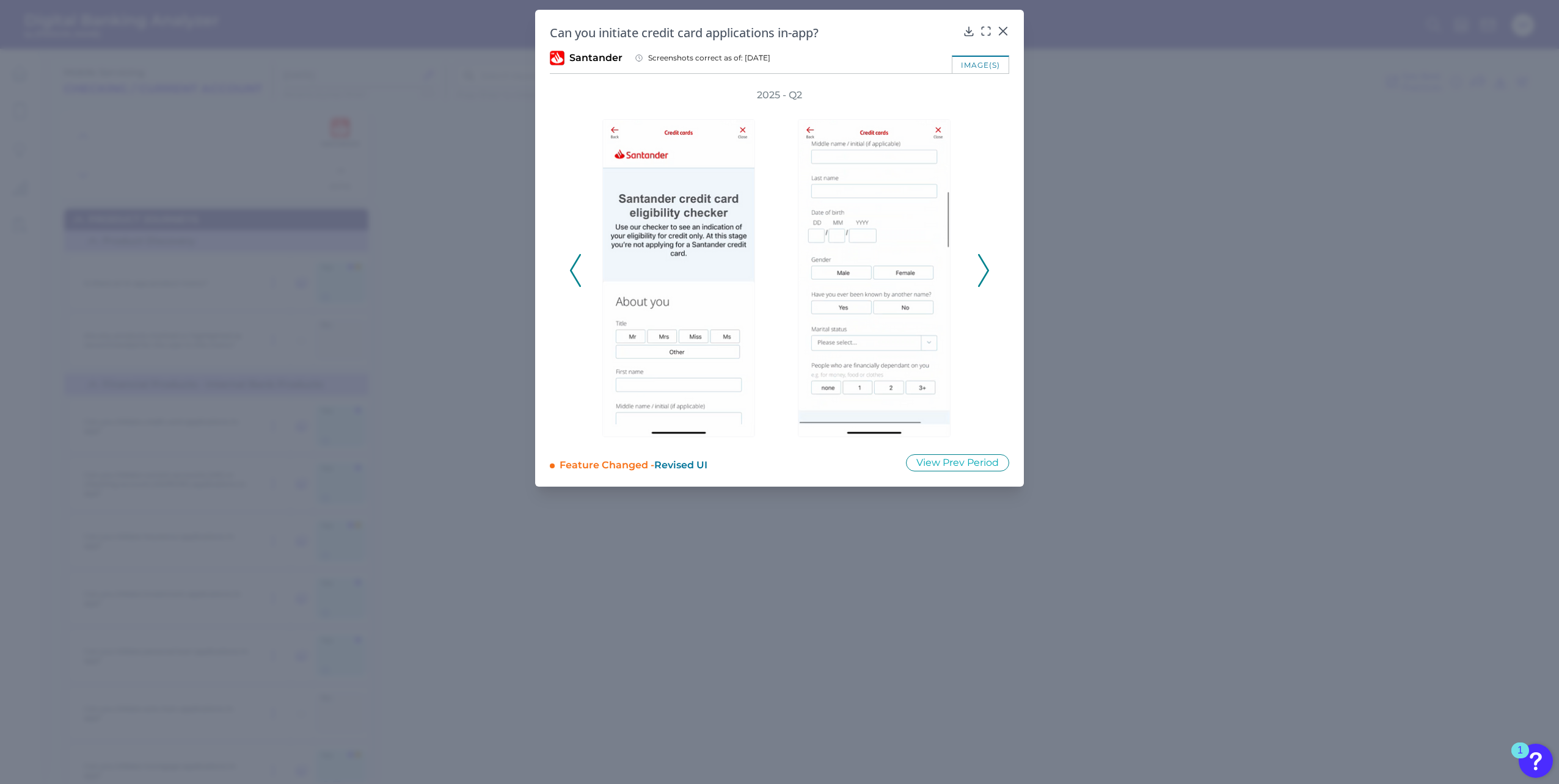
click at [983, 271] on icon at bounding box center [983, 271] width 11 height 33
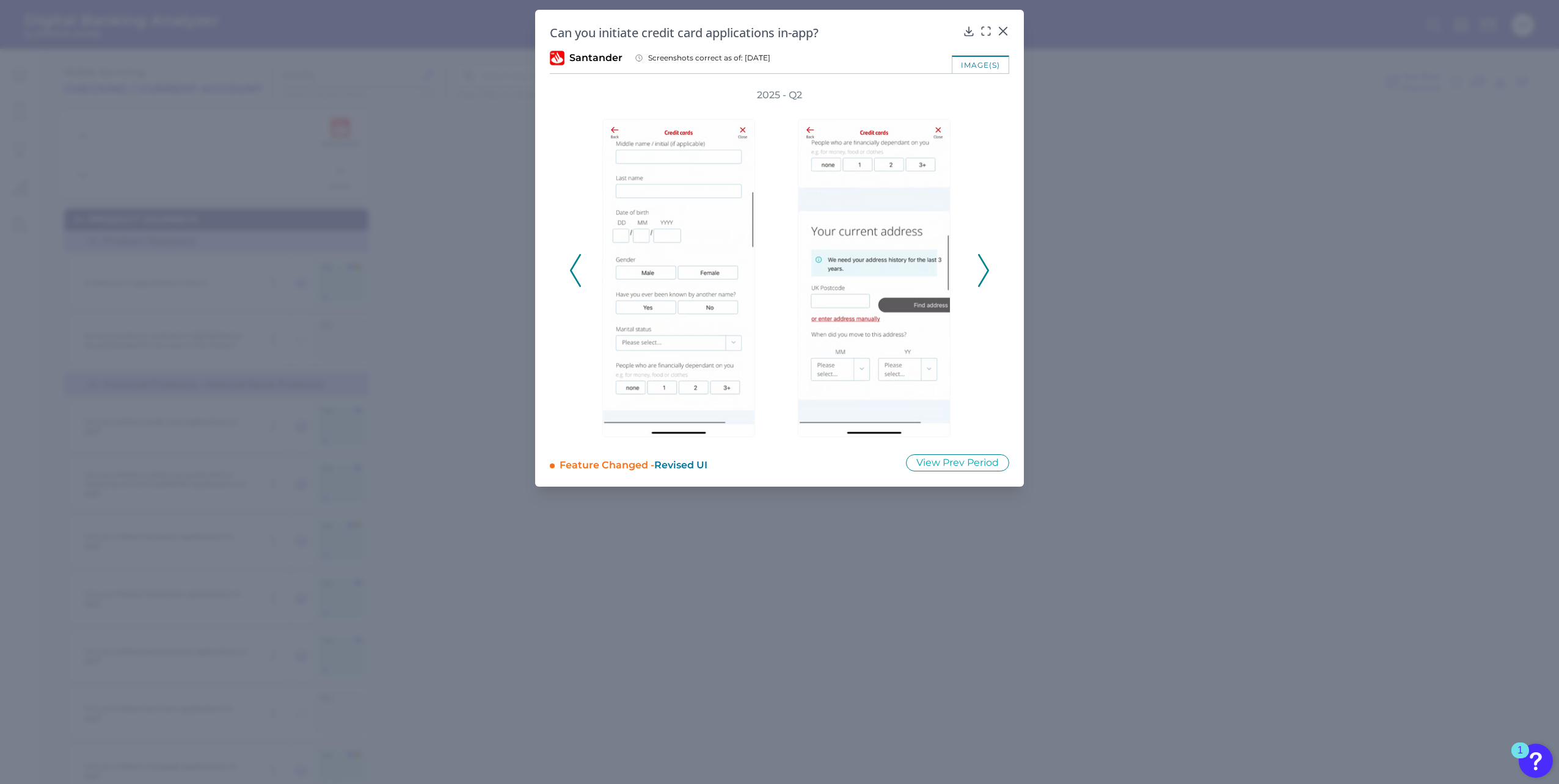
click at [983, 271] on icon at bounding box center [983, 271] width 11 height 33
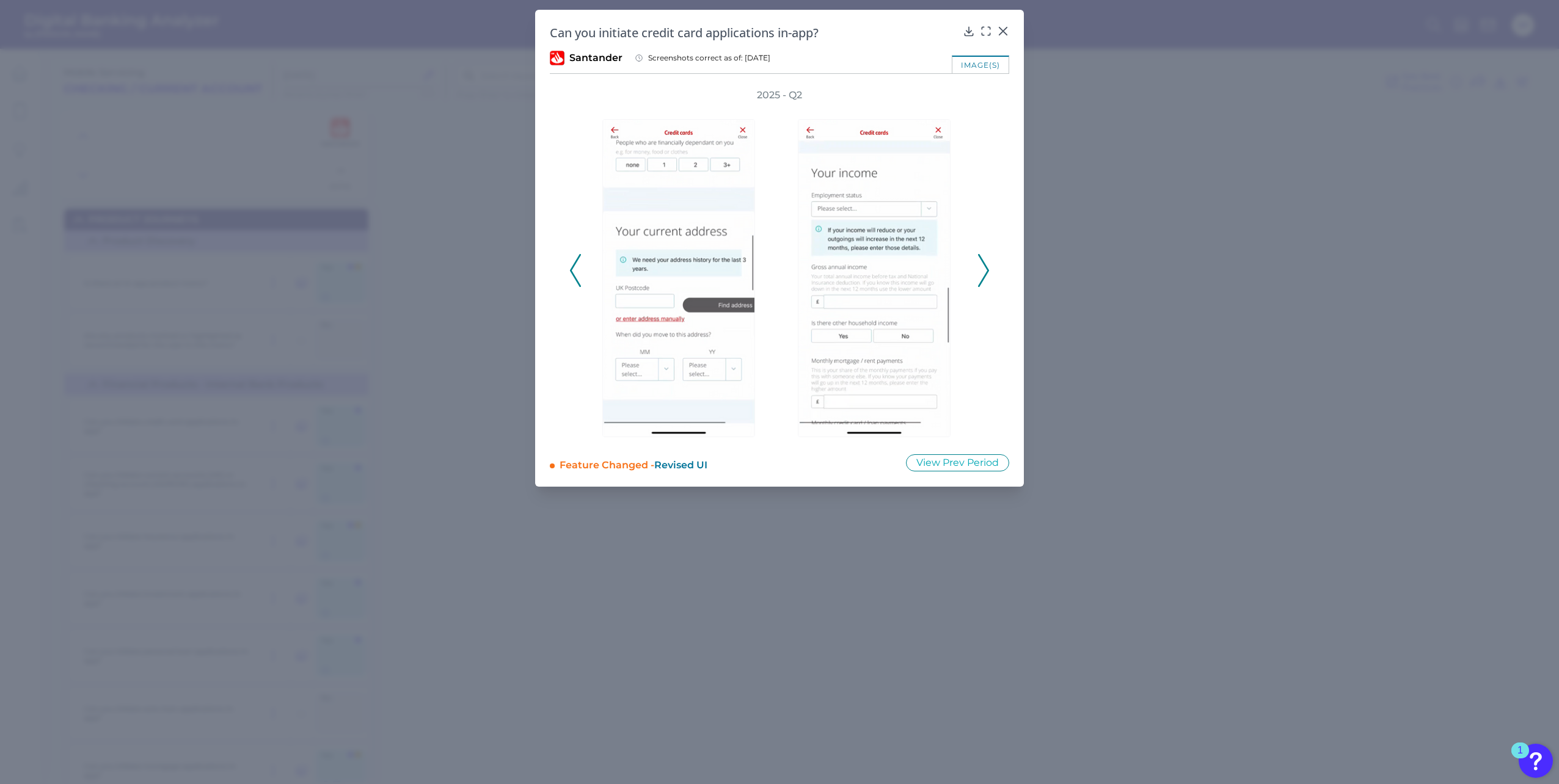
click at [983, 271] on icon at bounding box center [983, 271] width 11 height 33
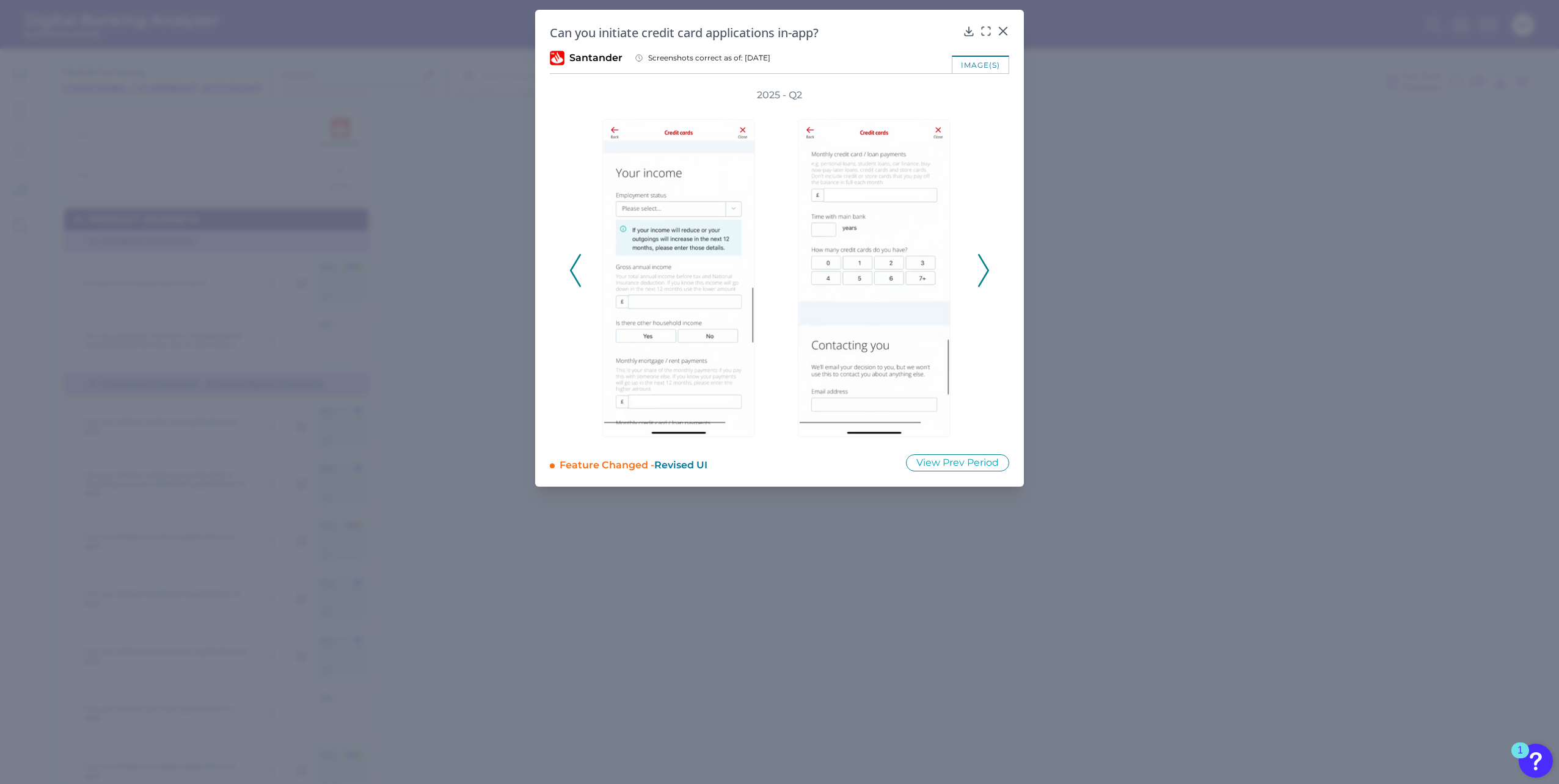
click at [983, 271] on icon at bounding box center [983, 271] width 11 height 33
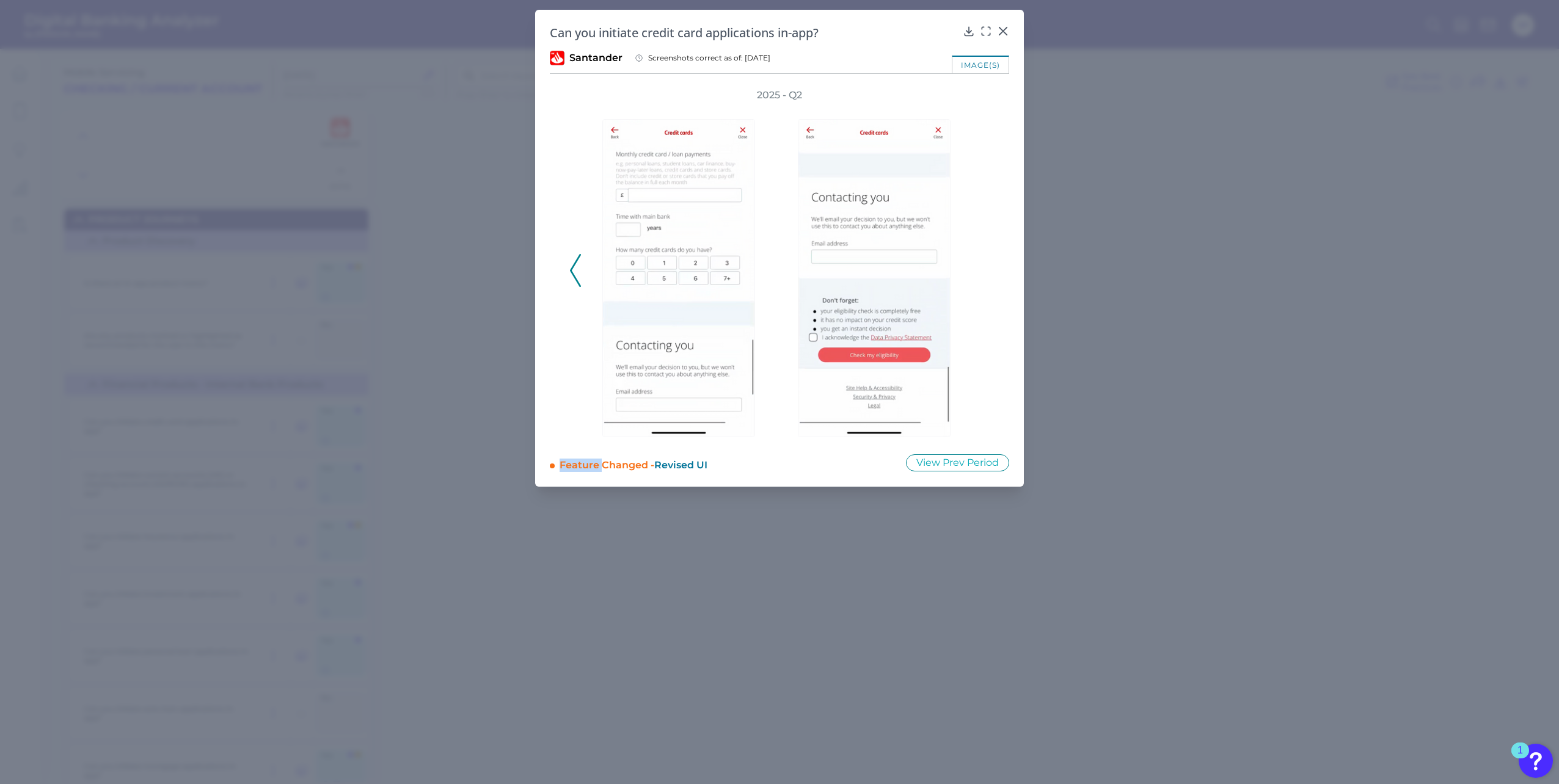
click at [983, 271] on div "2025 - Q2" at bounding box center [780, 264] width 420 height 351
click at [1003, 34] on div at bounding box center [1003, 40] width 12 height 12
click at [1002, 27] on icon at bounding box center [1003, 31] width 12 height 12
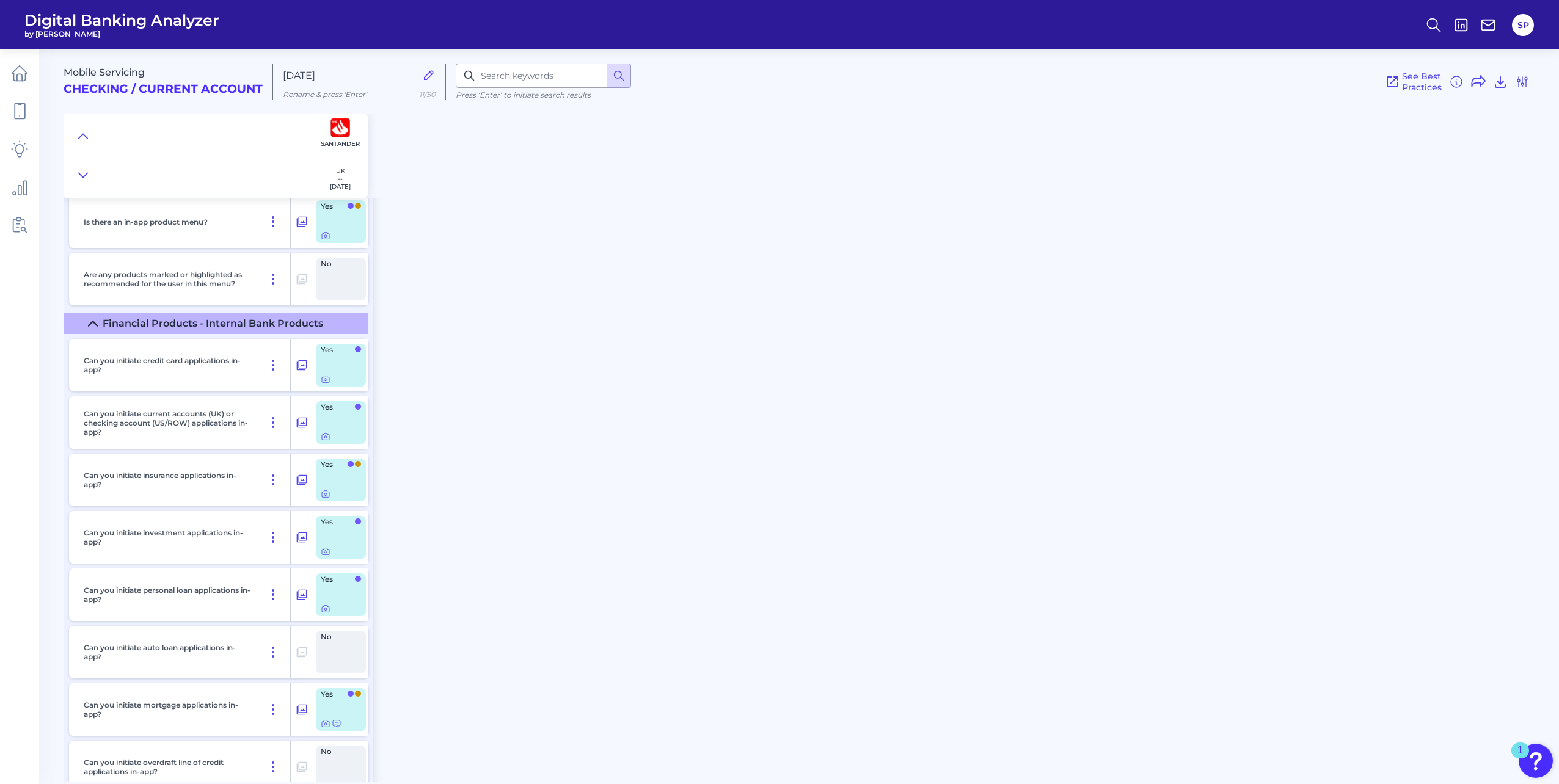
scroll to position [61, 0]
click at [641, 172] on div "Mobile Servicing Checking / Current Account [DATE] Rename & press 'Enter' 11/50…" at bounding box center [811, 119] width 1495 height 159
click at [1528, 83] on icon at bounding box center [1522, 82] width 15 height 15
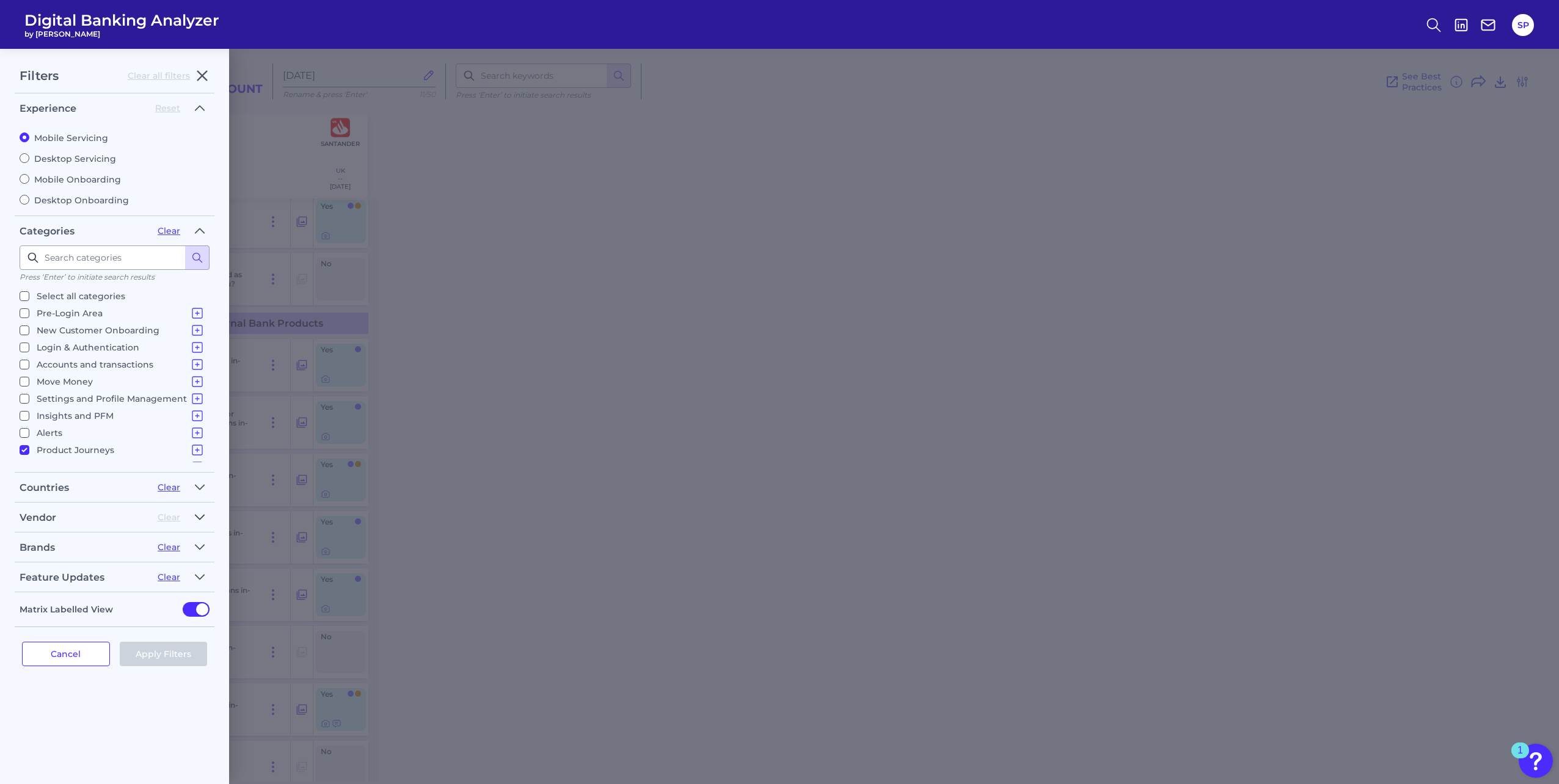
click at [201, 523] on icon "button" at bounding box center [199, 517] width 10 height 15
click at [201, 522] on icon "button" at bounding box center [199, 517] width 10 height 15
click at [203, 539] on button "button" at bounding box center [199, 547] width 19 height 19
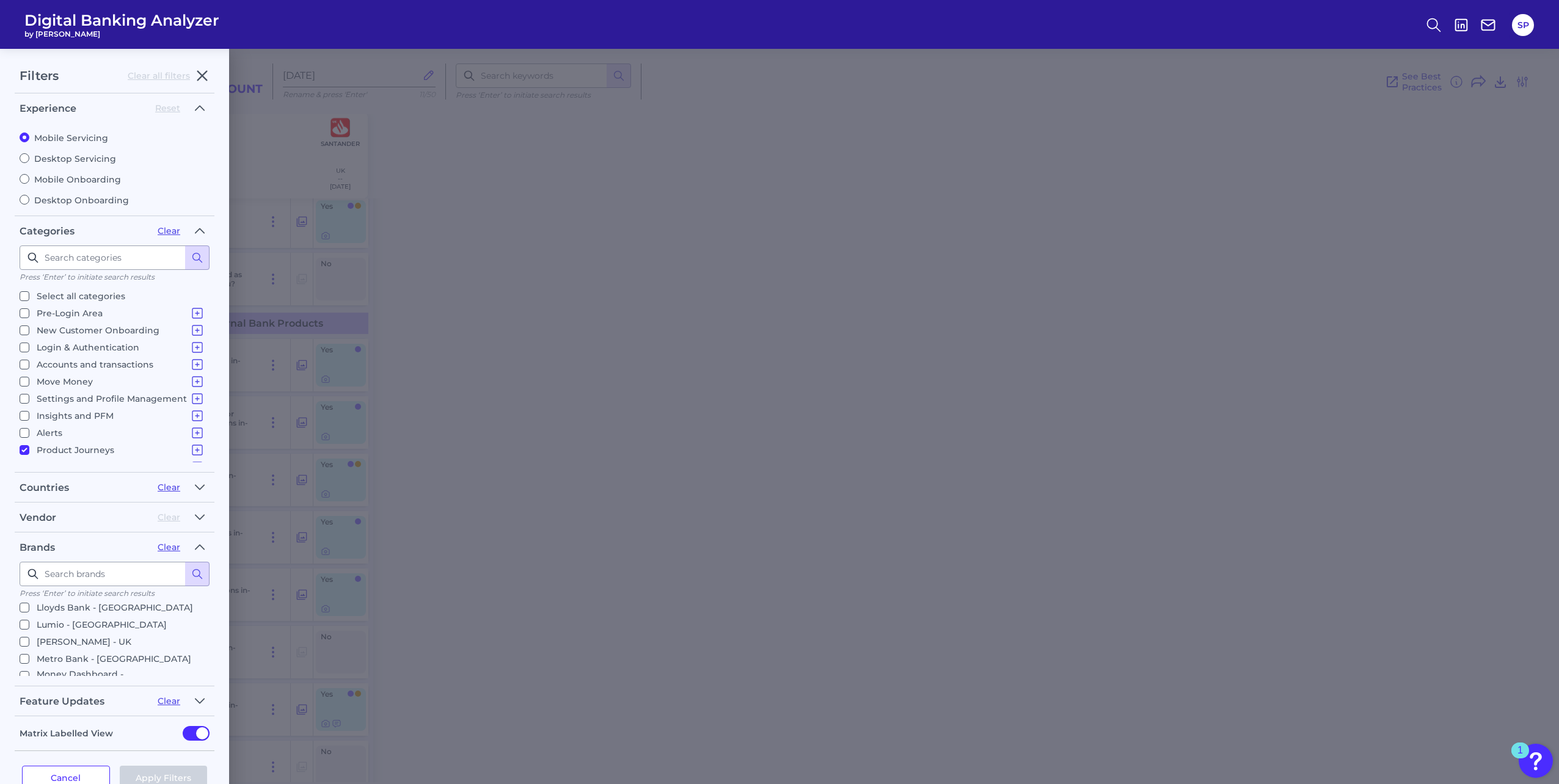
scroll to position [122, 0]
click at [23, 646] on input "HSBC - [GEOGRAPHIC_DATA]" at bounding box center [24, 651] width 10 height 10
checkbox input "true"
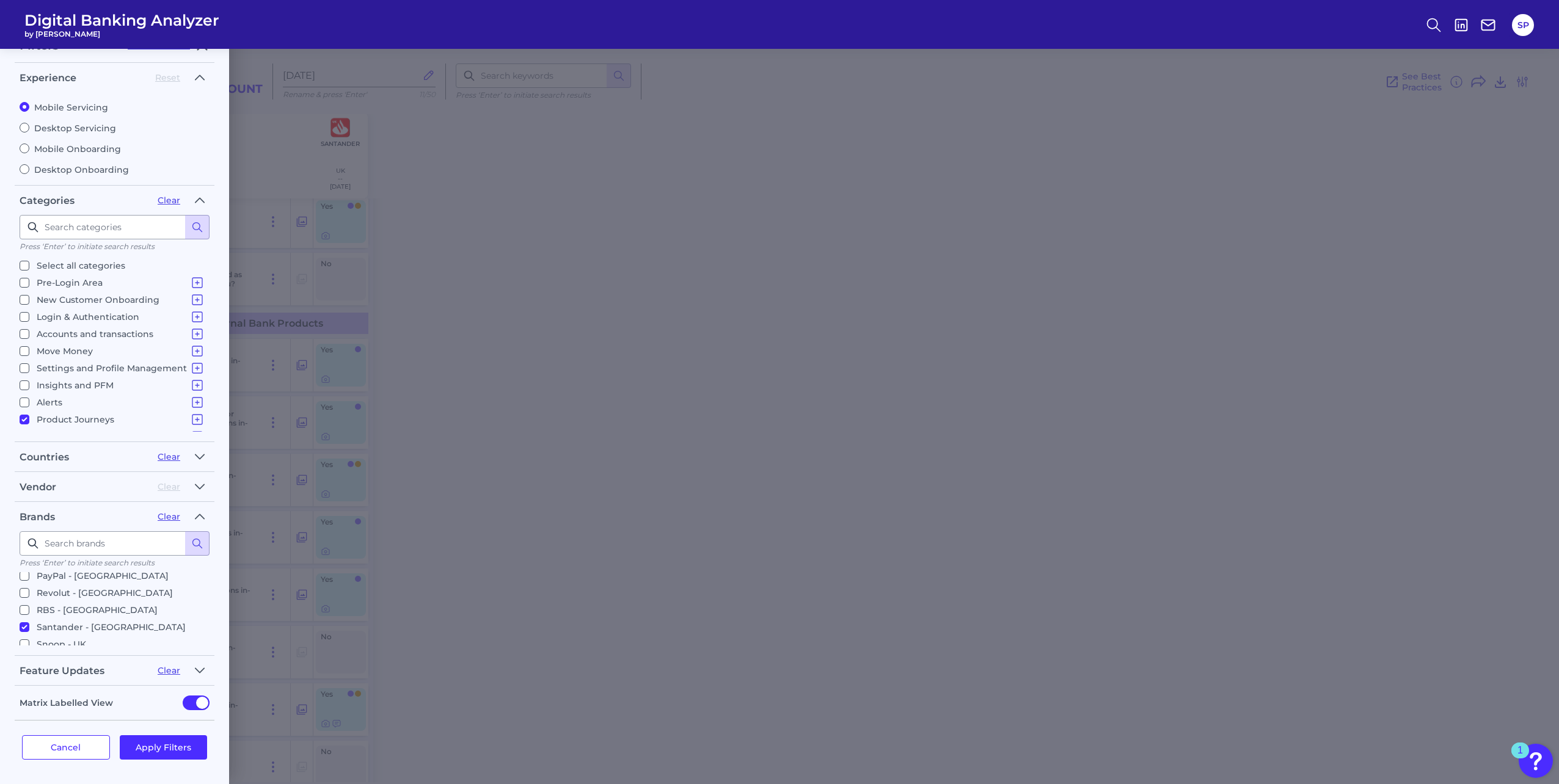
scroll to position [366, 0]
click at [79, 641] on p "Santander - [GEOGRAPHIC_DATA]" at bounding box center [111, 648] width 149 height 15
click at [30, 643] on input "Santander - [GEOGRAPHIC_DATA]" at bounding box center [24, 648] width 10 height 10
checkbox input "false"
click at [144, 744] on button "Apply Filters" at bounding box center [163, 747] width 88 height 24
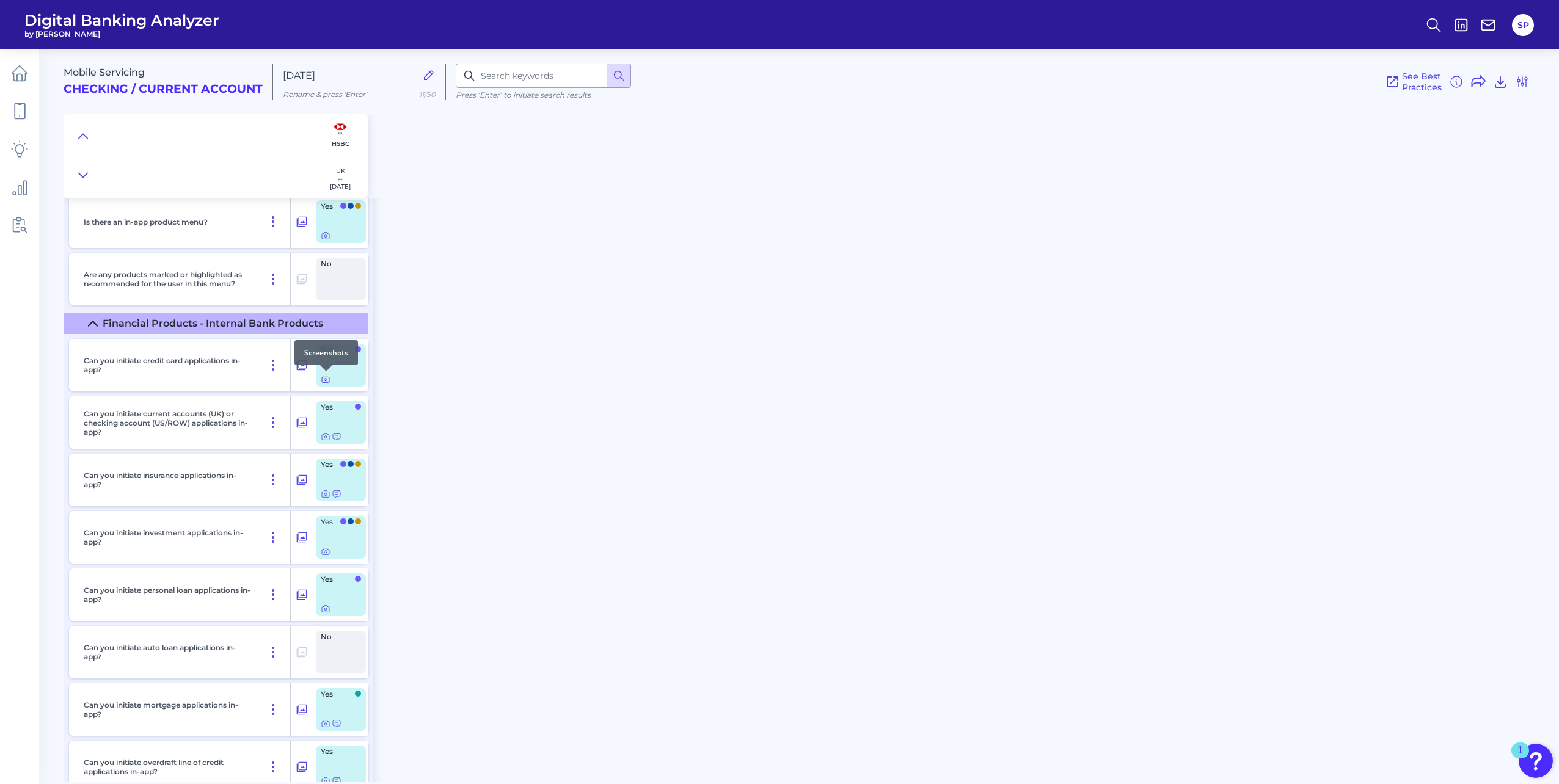
click at [328, 378] on icon at bounding box center [325, 379] width 10 height 10
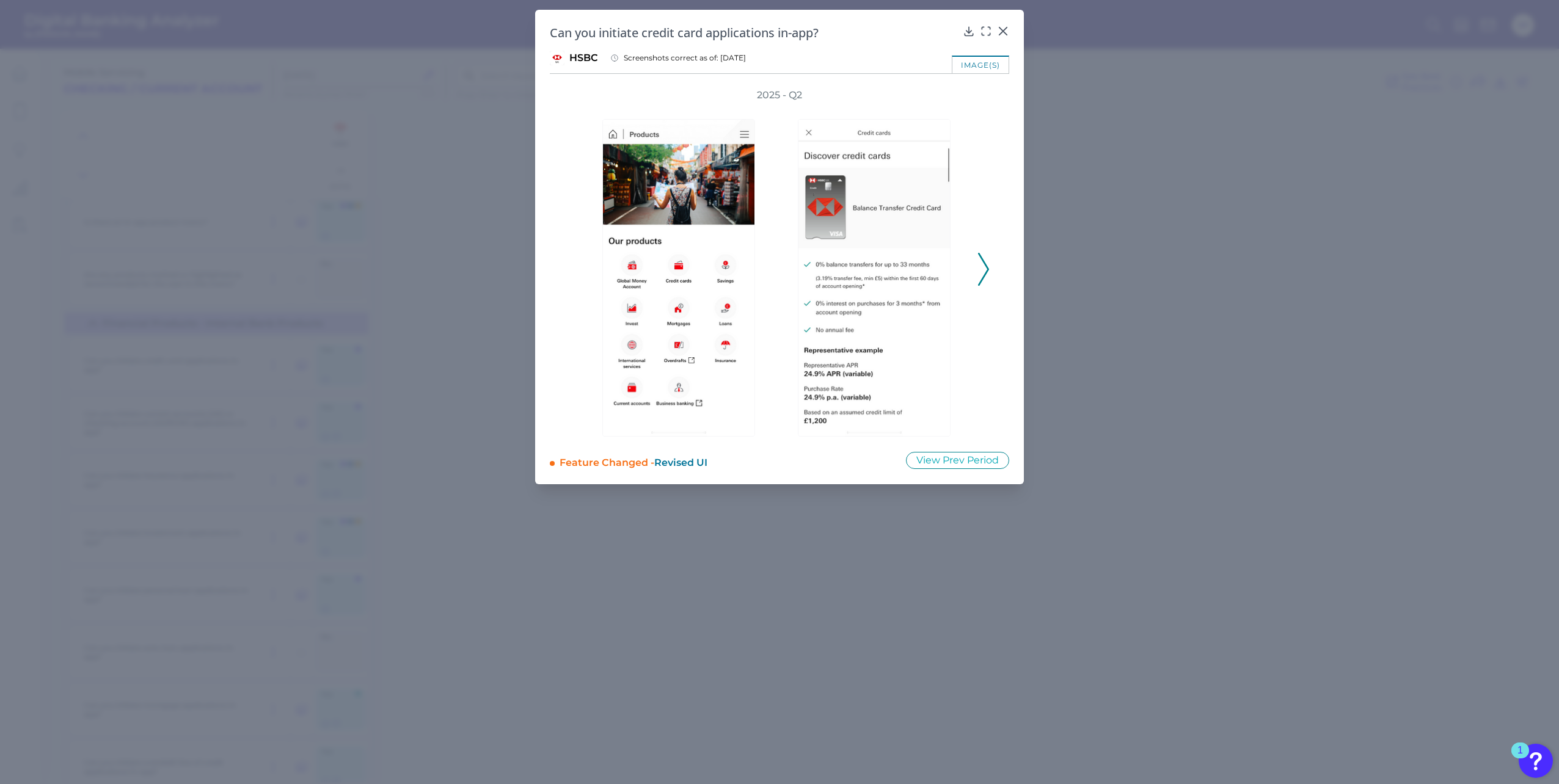
click at [986, 275] on icon at bounding box center [983, 269] width 11 height 33
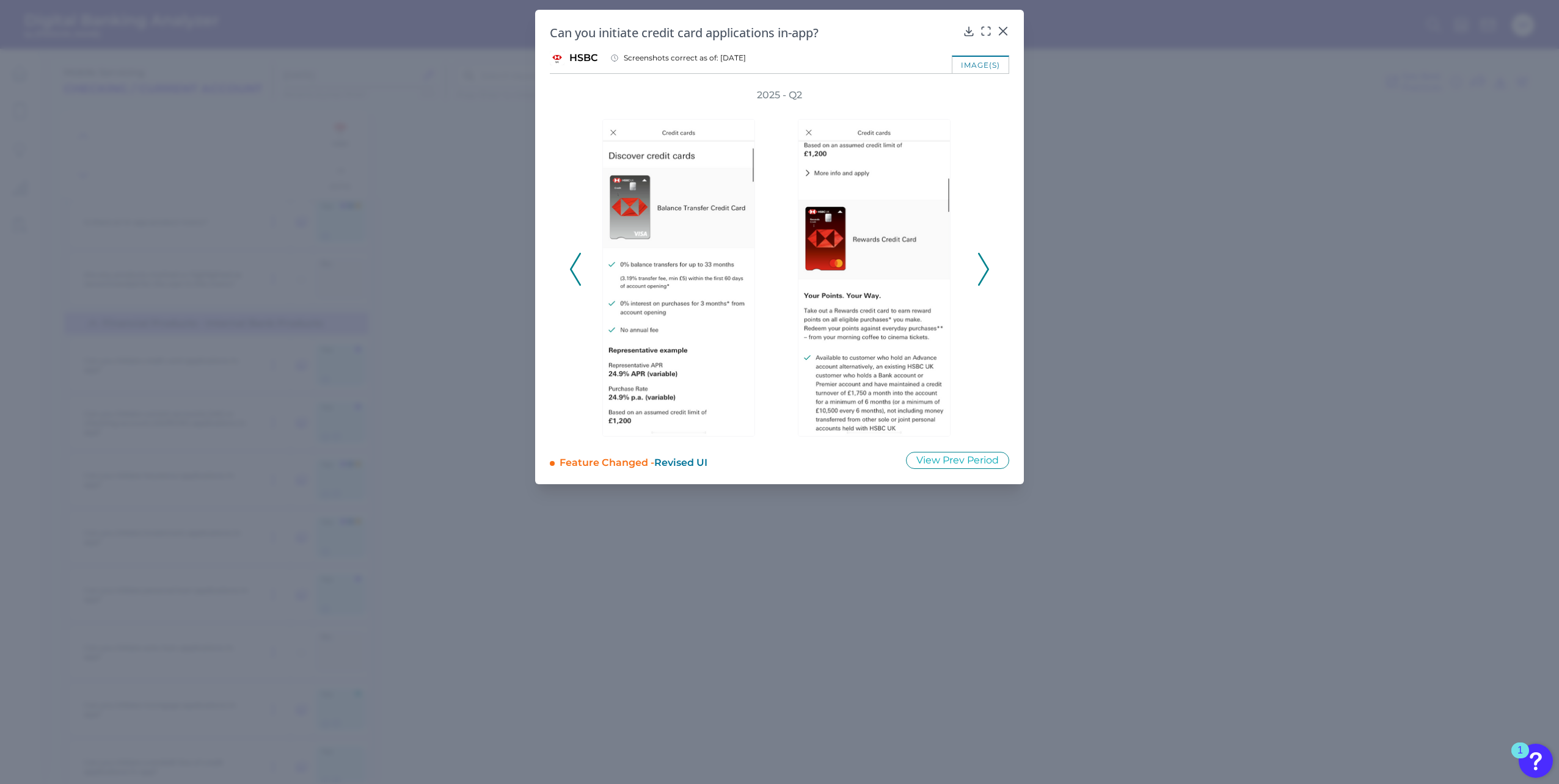
click at [986, 275] on polyline at bounding box center [983, 269] width 9 height 31
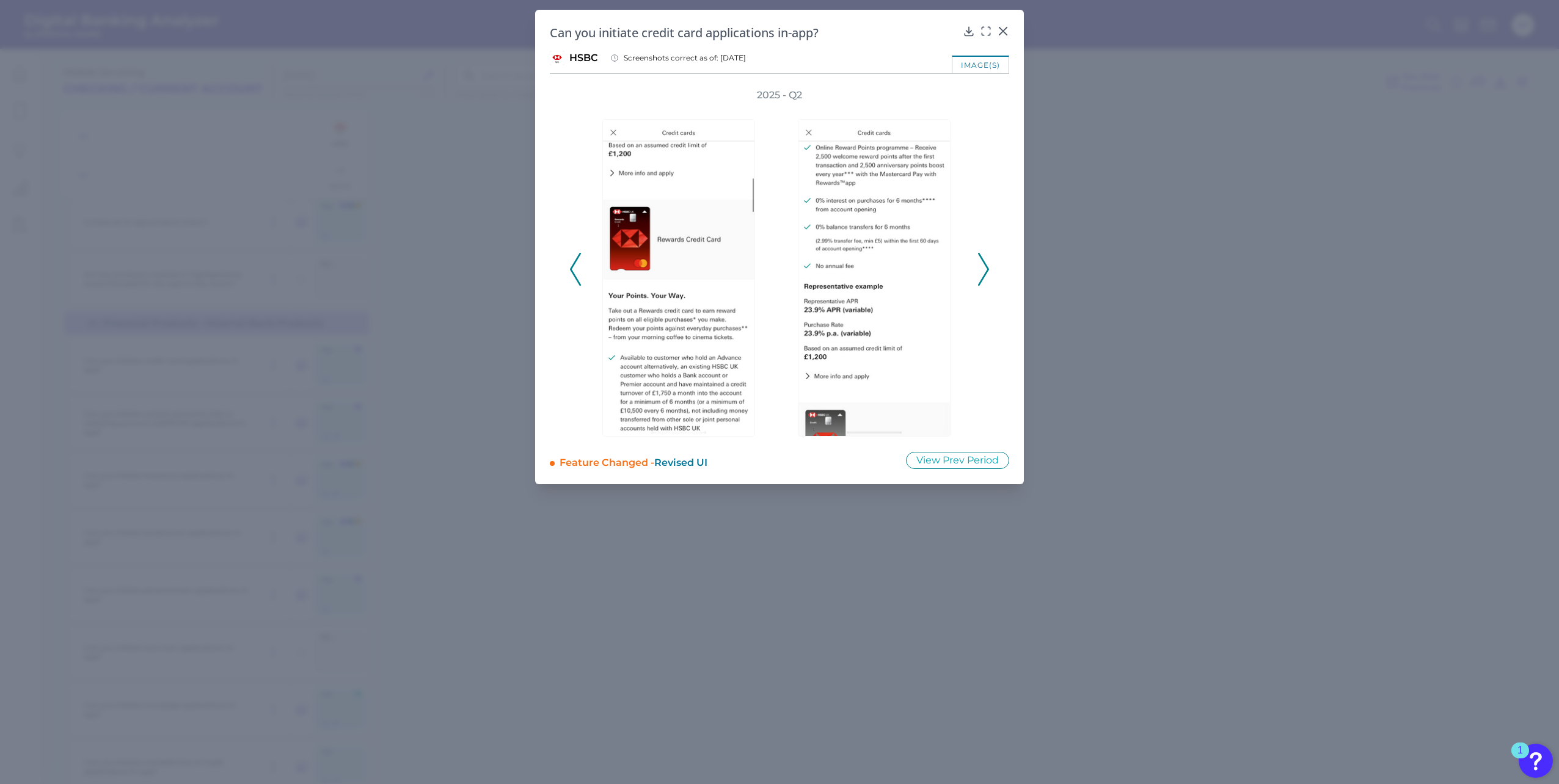
click at [986, 272] on polyline at bounding box center [983, 269] width 9 height 31
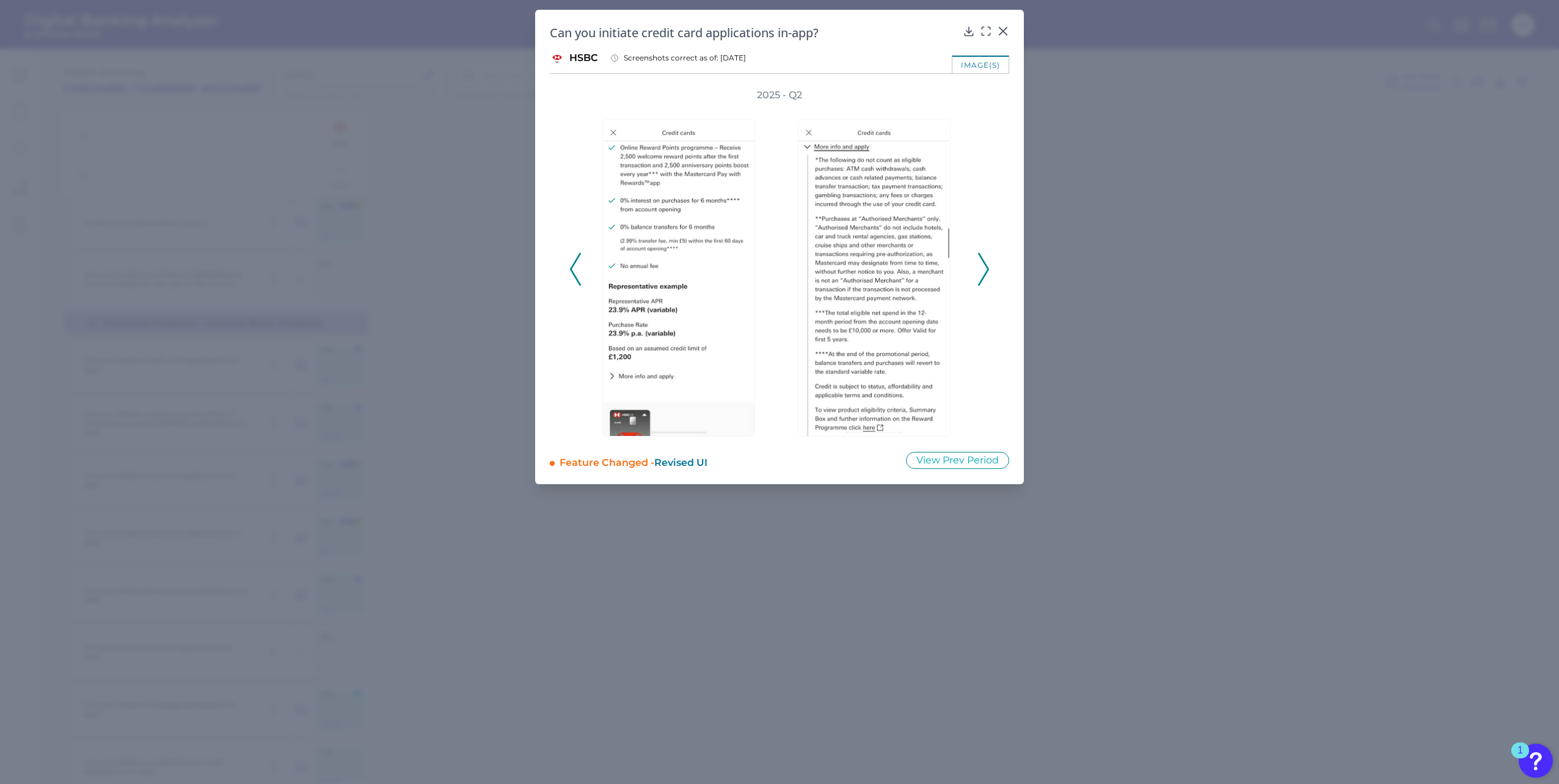
click at [986, 272] on polyline at bounding box center [983, 269] width 9 height 31
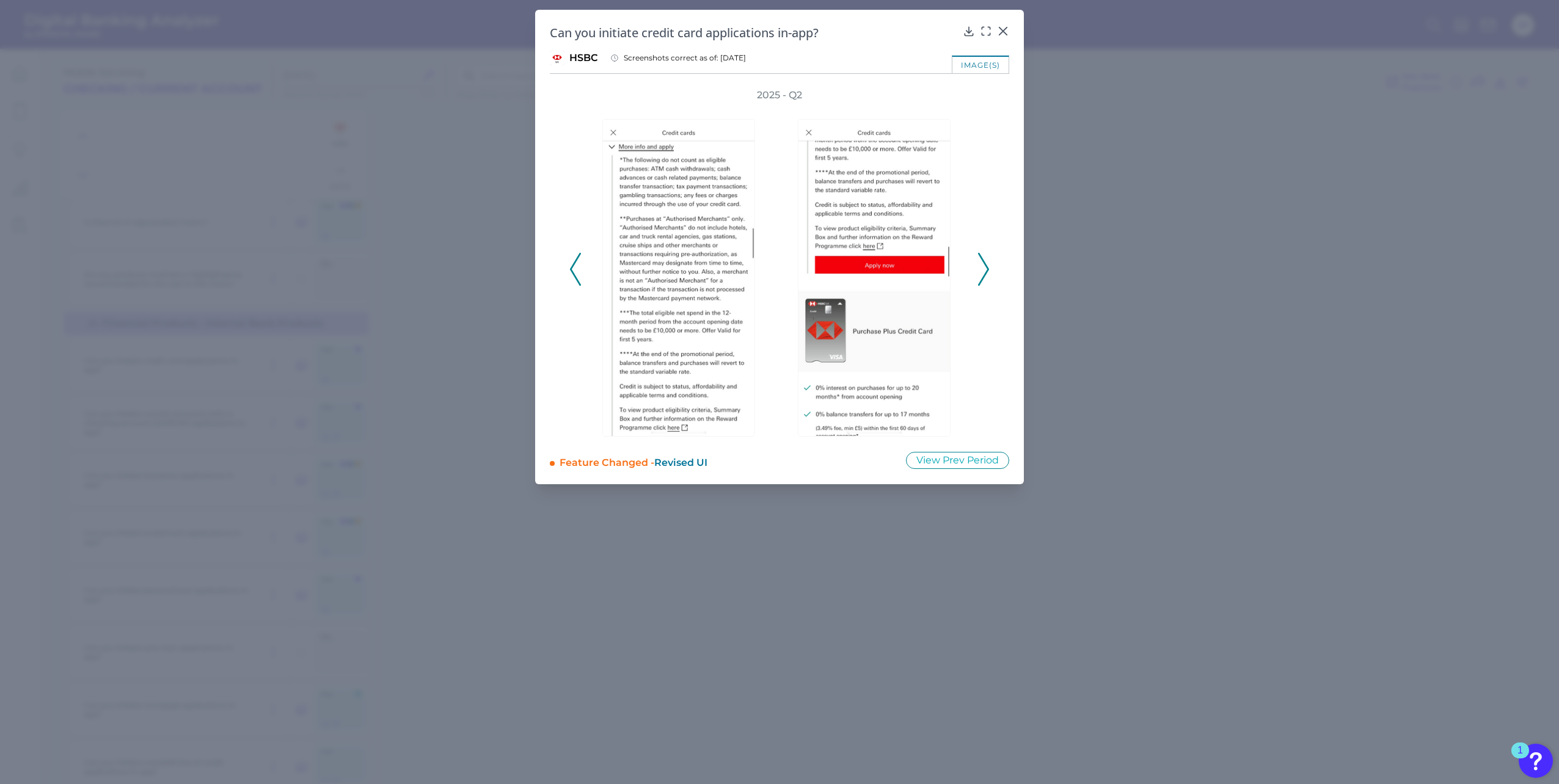
click at [986, 272] on polyline at bounding box center [983, 269] width 9 height 31
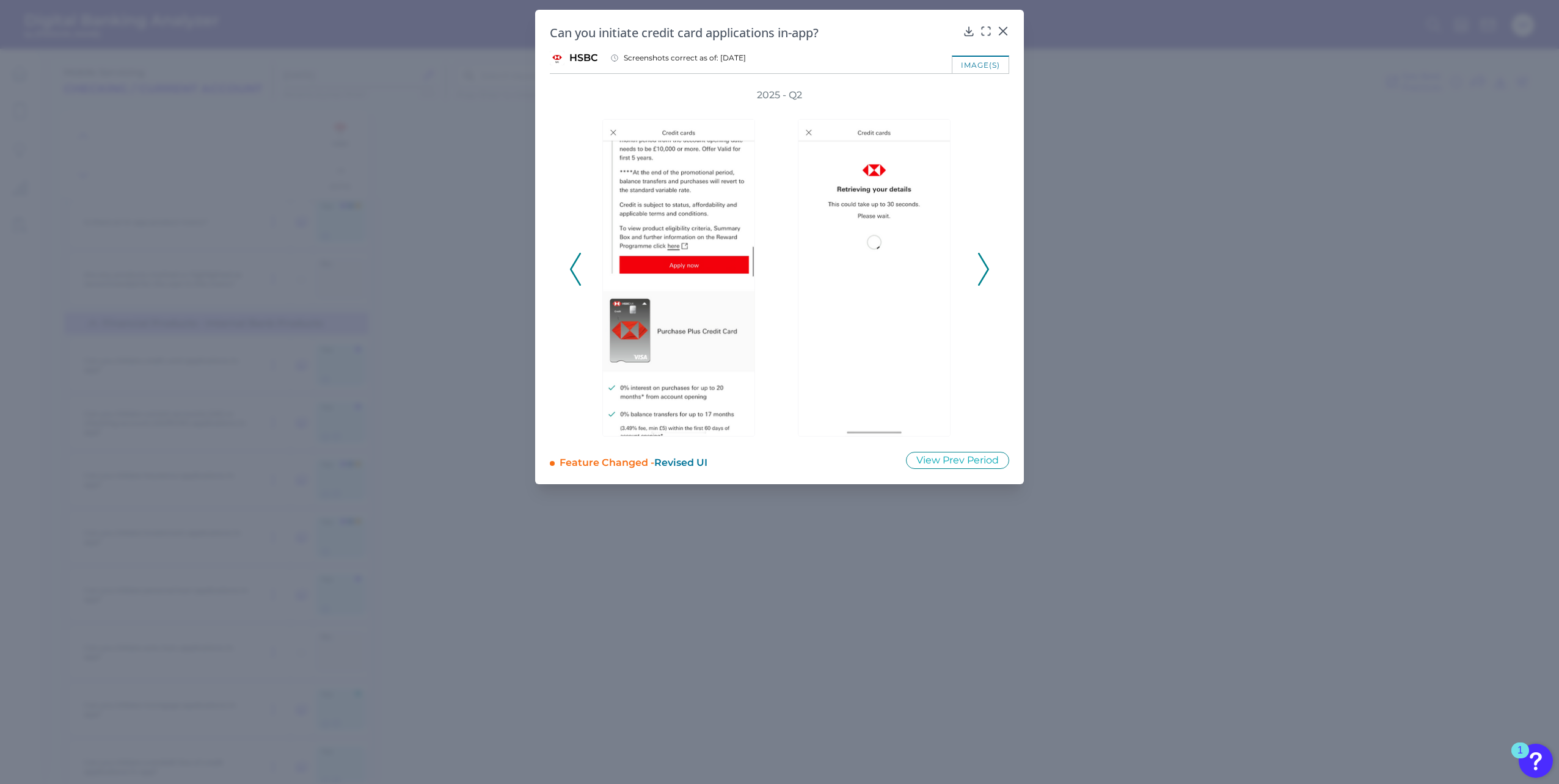
click at [986, 272] on polyline at bounding box center [983, 269] width 9 height 31
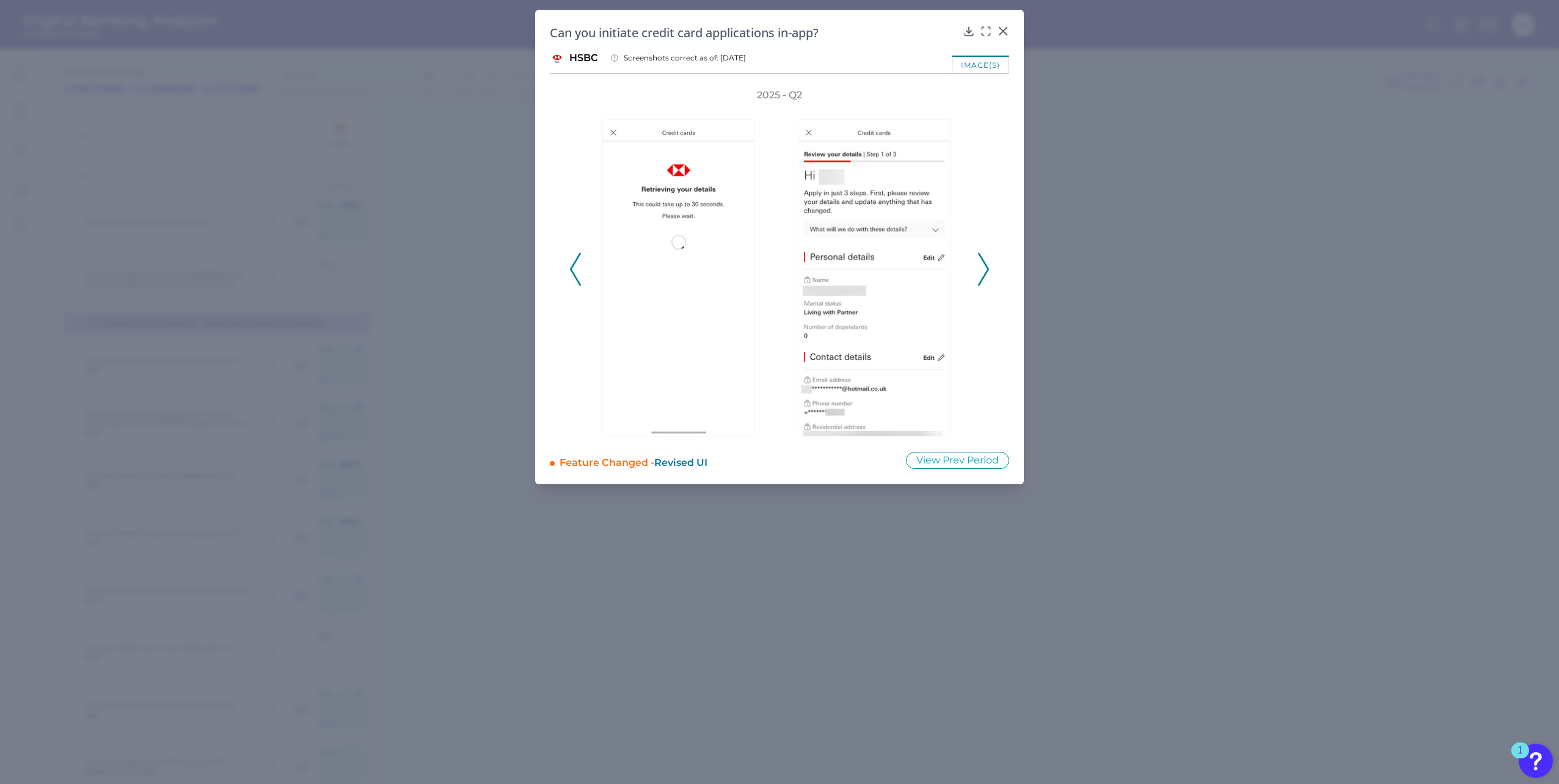
click at [577, 272] on icon at bounding box center [576, 269] width 11 height 33
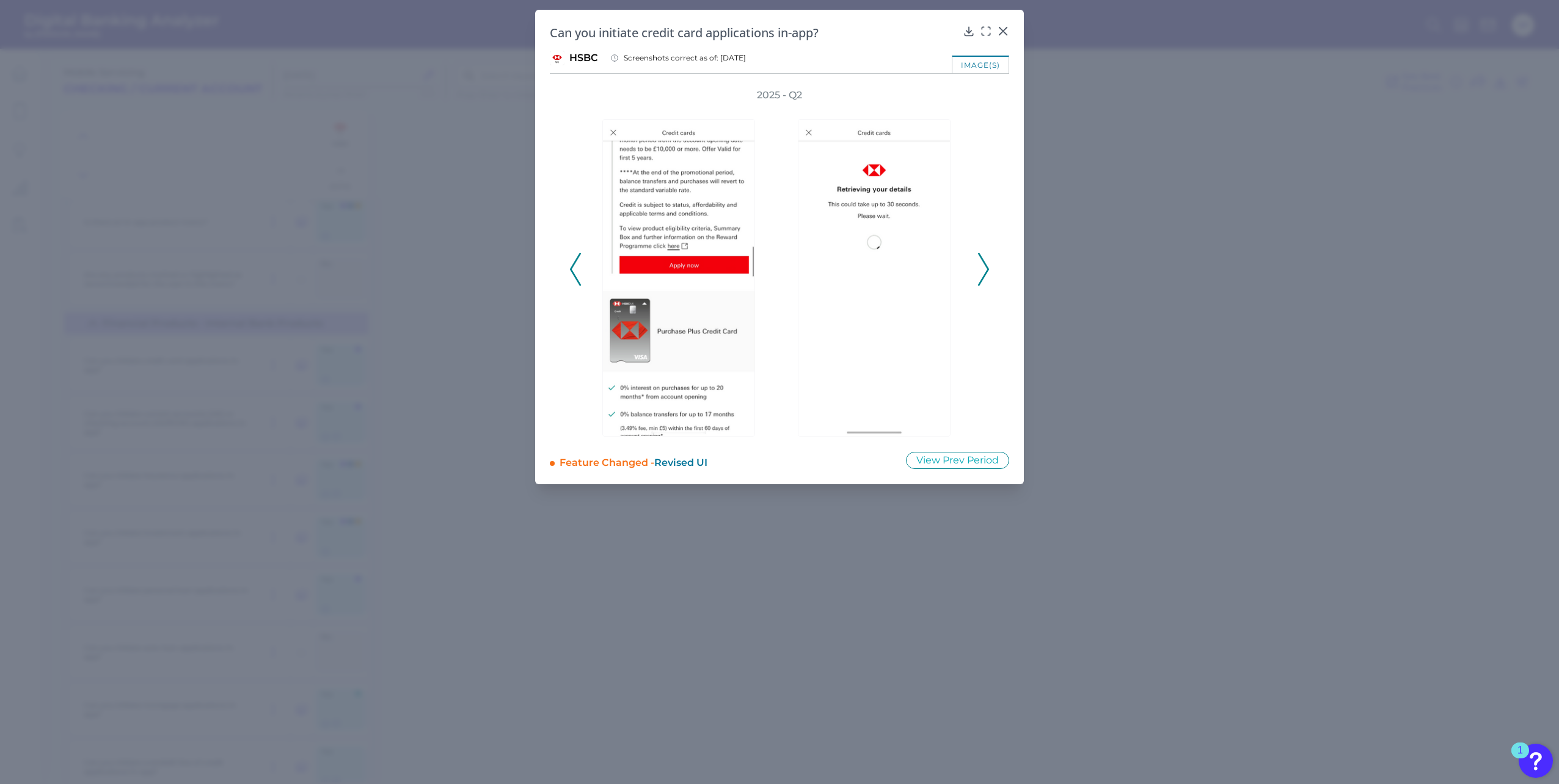
click at [986, 276] on icon at bounding box center [983, 269] width 11 height 33
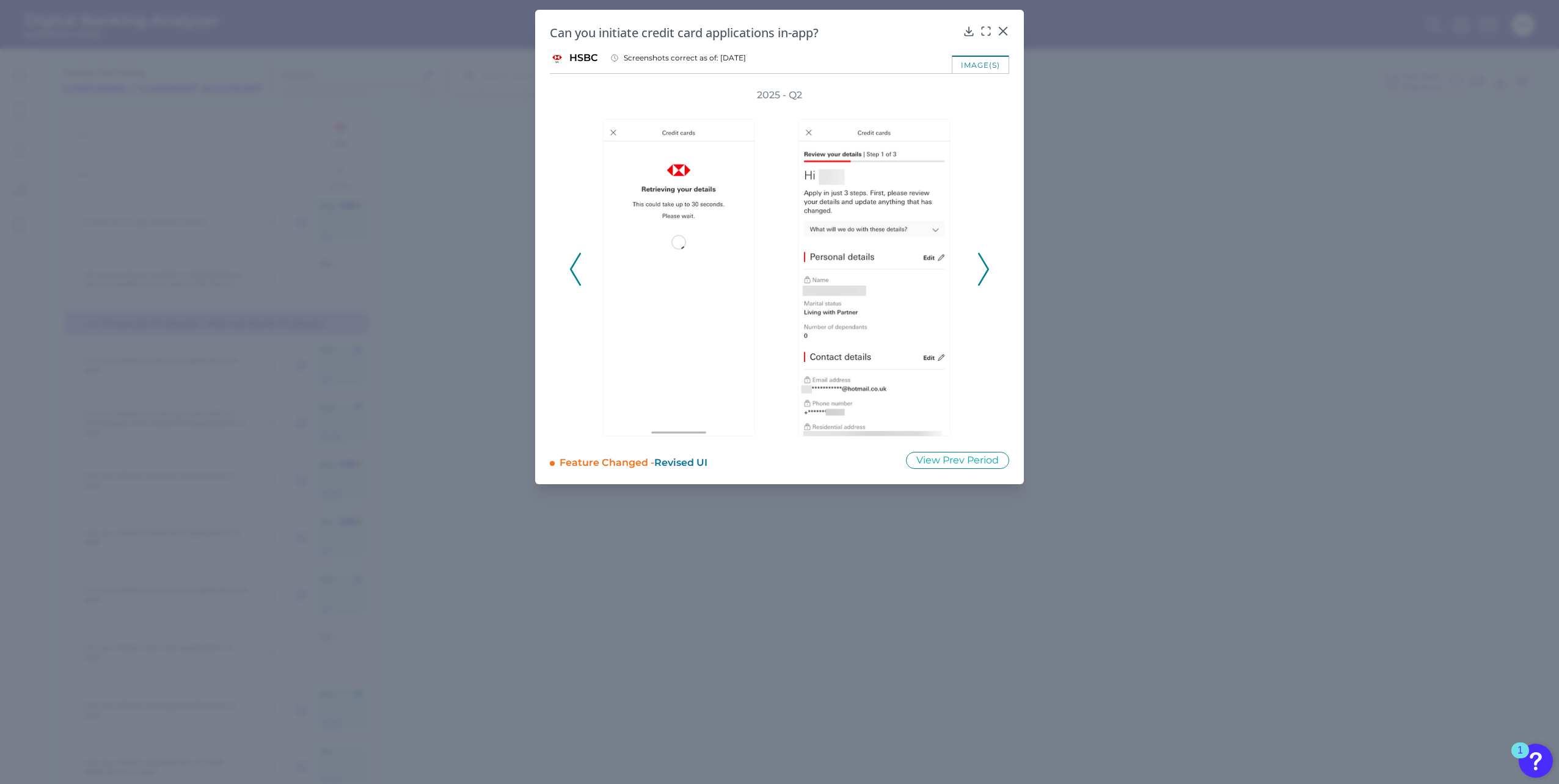
click at [986, 276] on icon at bounding box center [983, 269] width 11 height 33
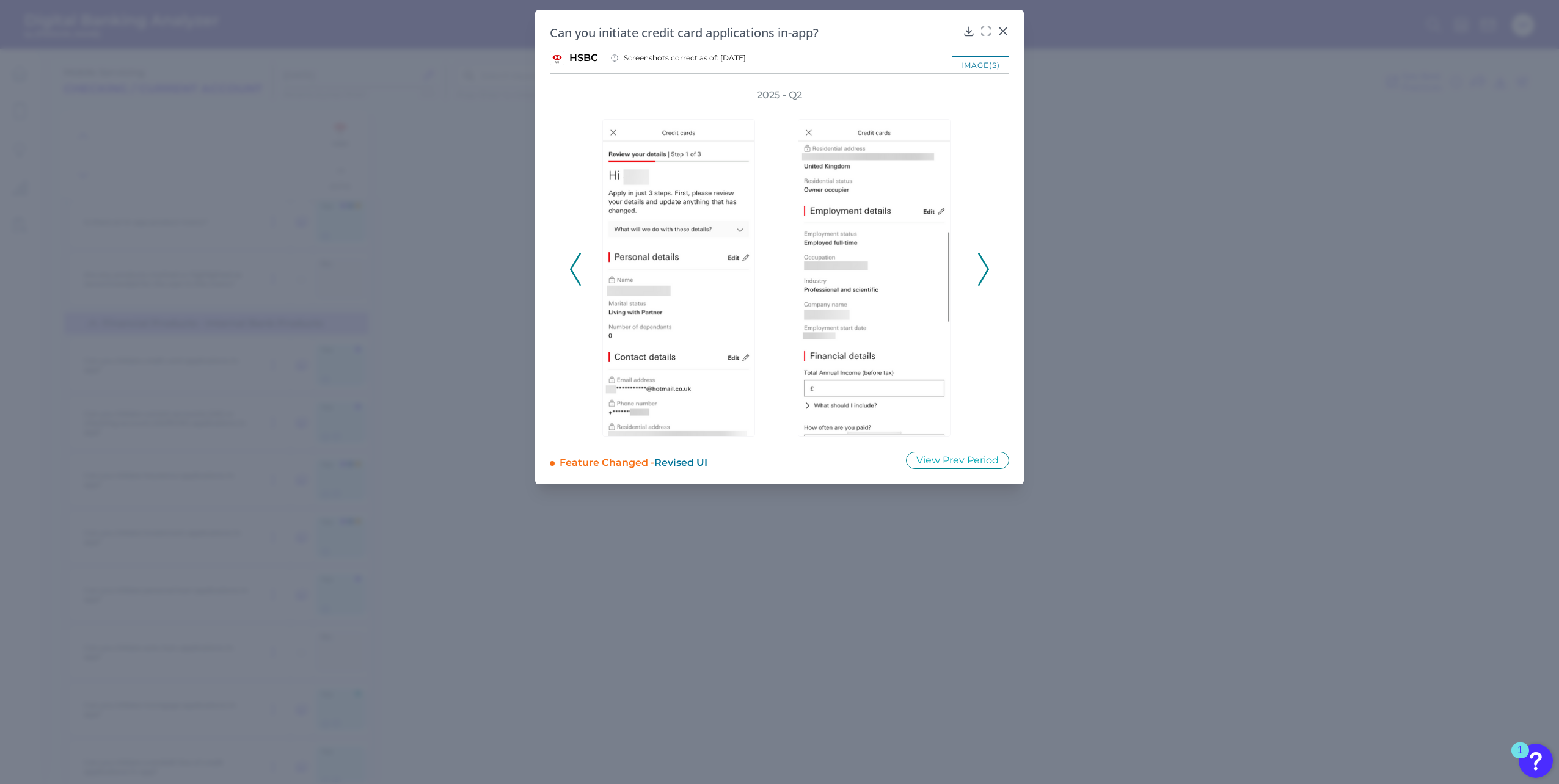
click at [986, 276] on icon at bounding box center [983, 269] width 11 height 33
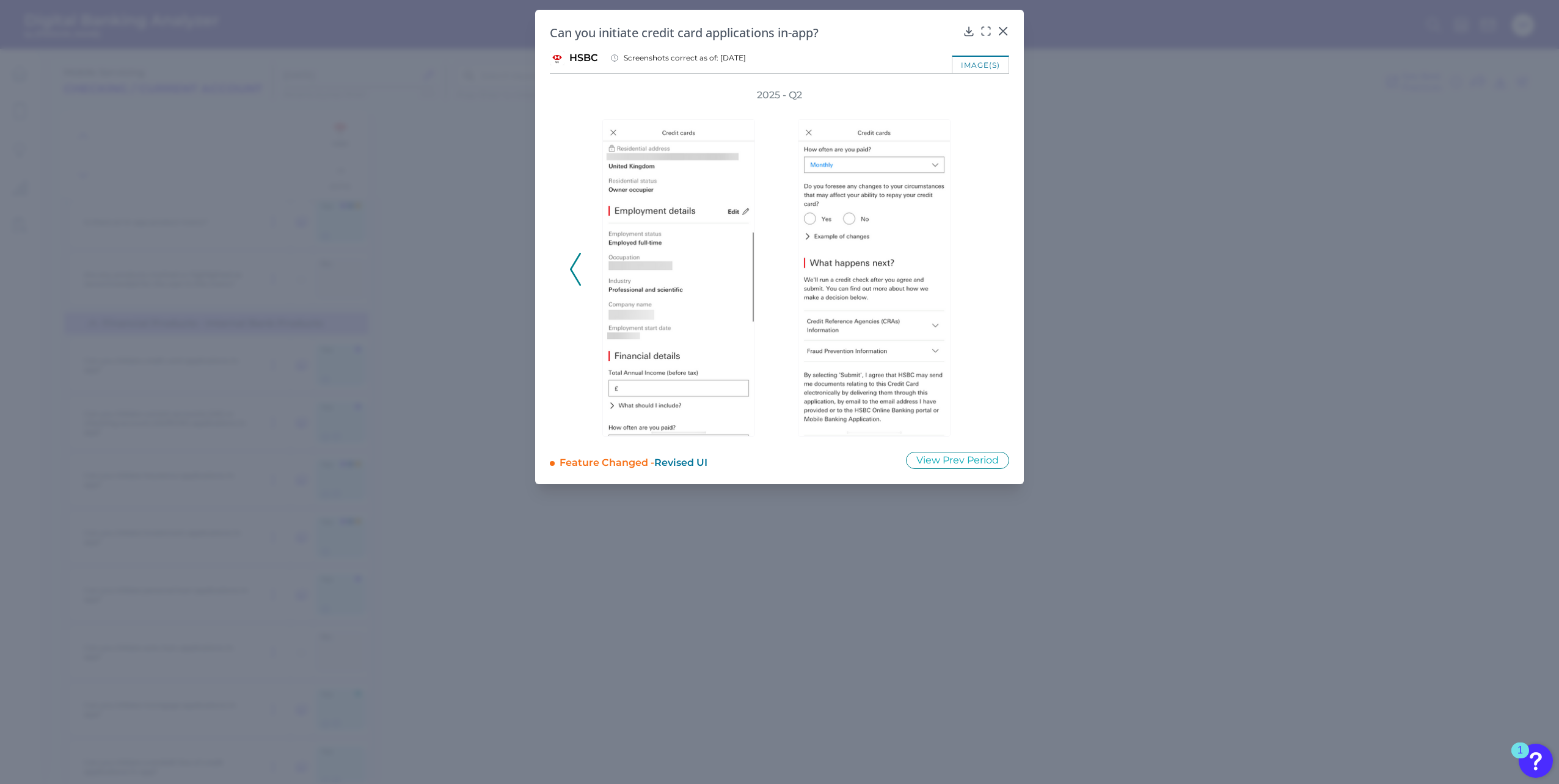
scroll to position [0, 0]
click at [986, 276] on div "2025 - Q2" at bounding box center [780, 263] width 420 height 348
click at [575, 277] on polyline at bounding box center [575, 269] width 9 height 31
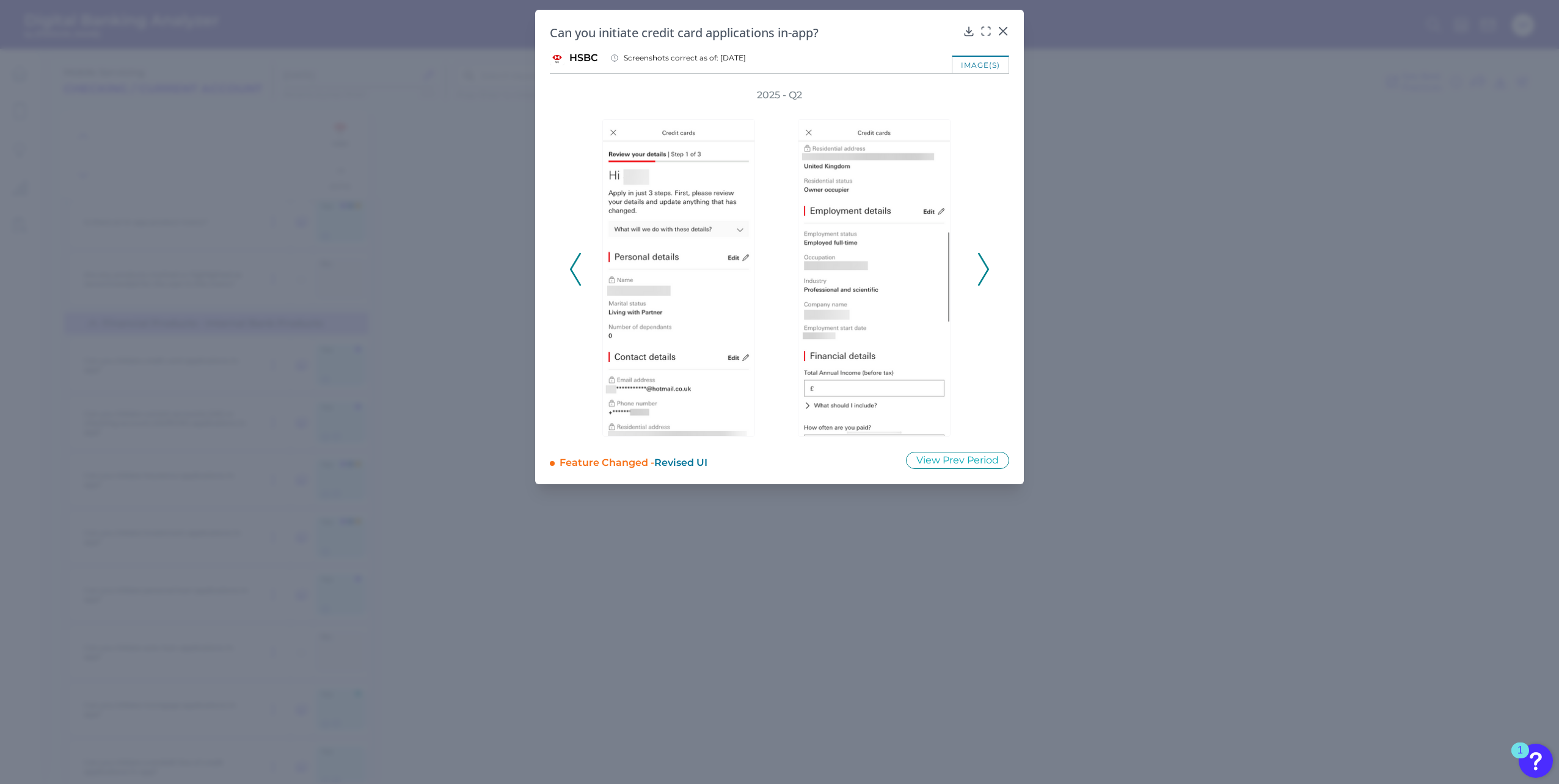
click at [575, 277] on polyline at bounding box center [575, 269] width 9 height 31
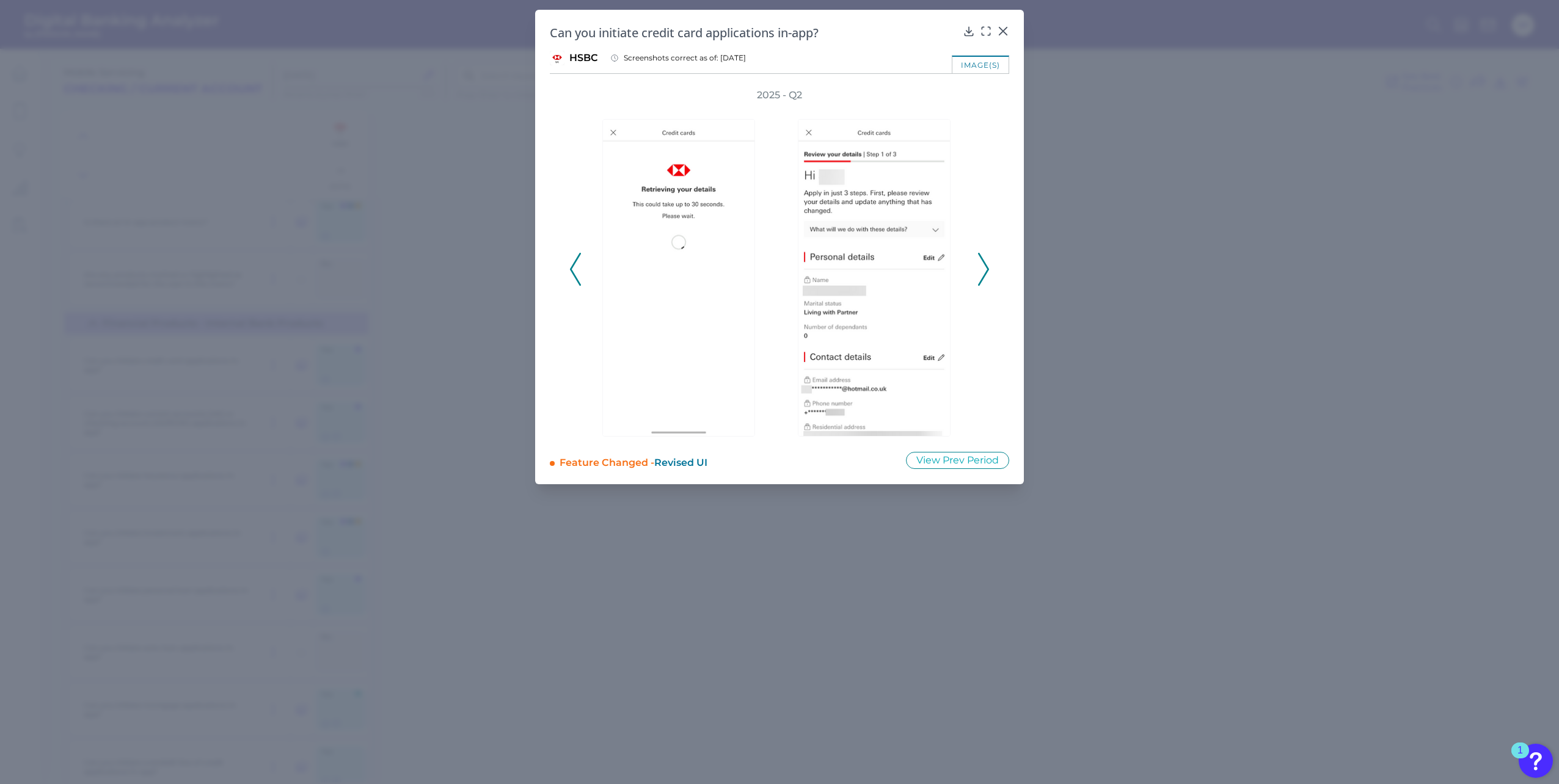
click at [575, 277] on polyline at bounding box center [575, 269] width 9 height 31
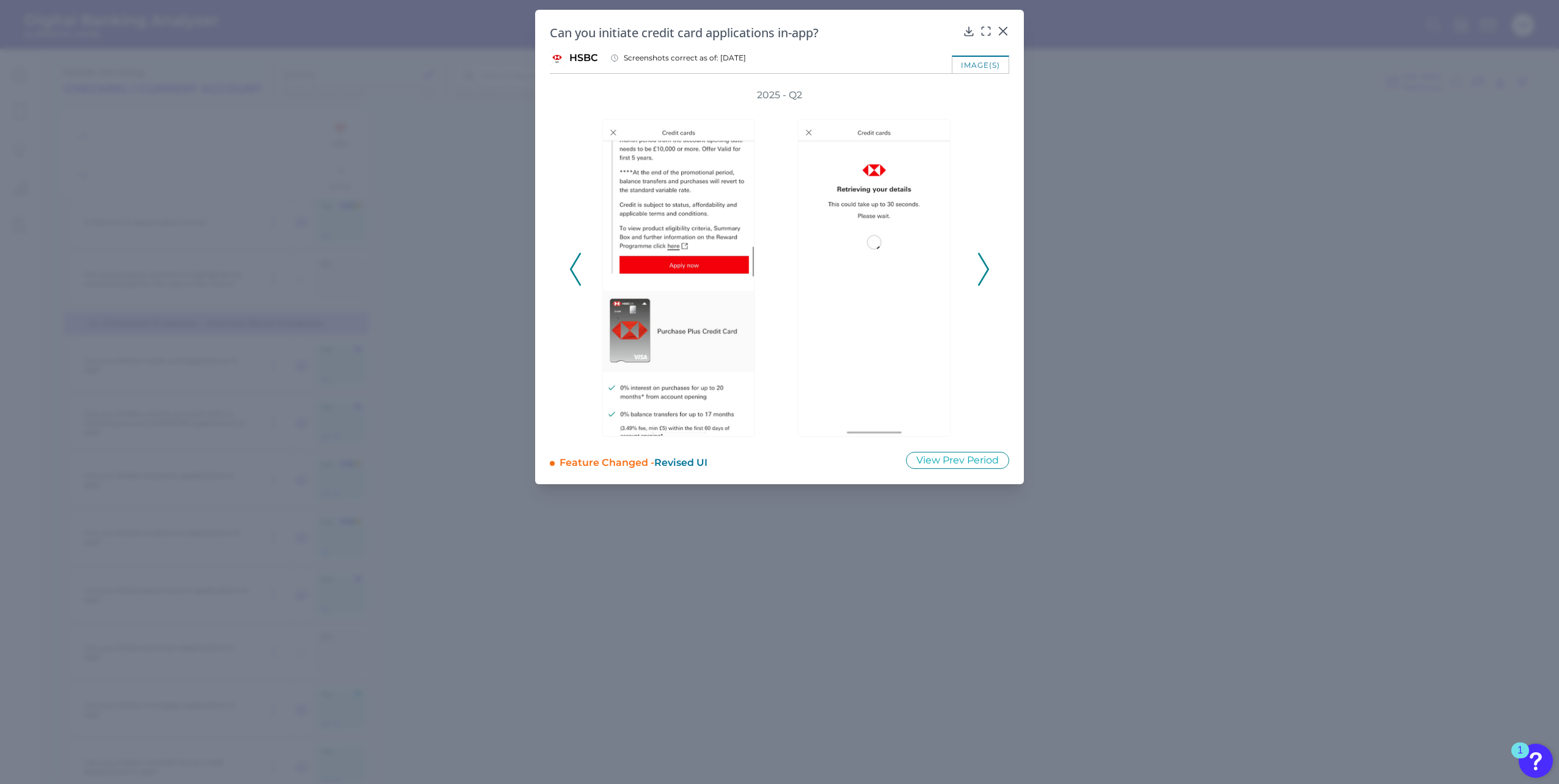
click at [577, 264] on icon at bounding box center [576, 269] width 11 height 33
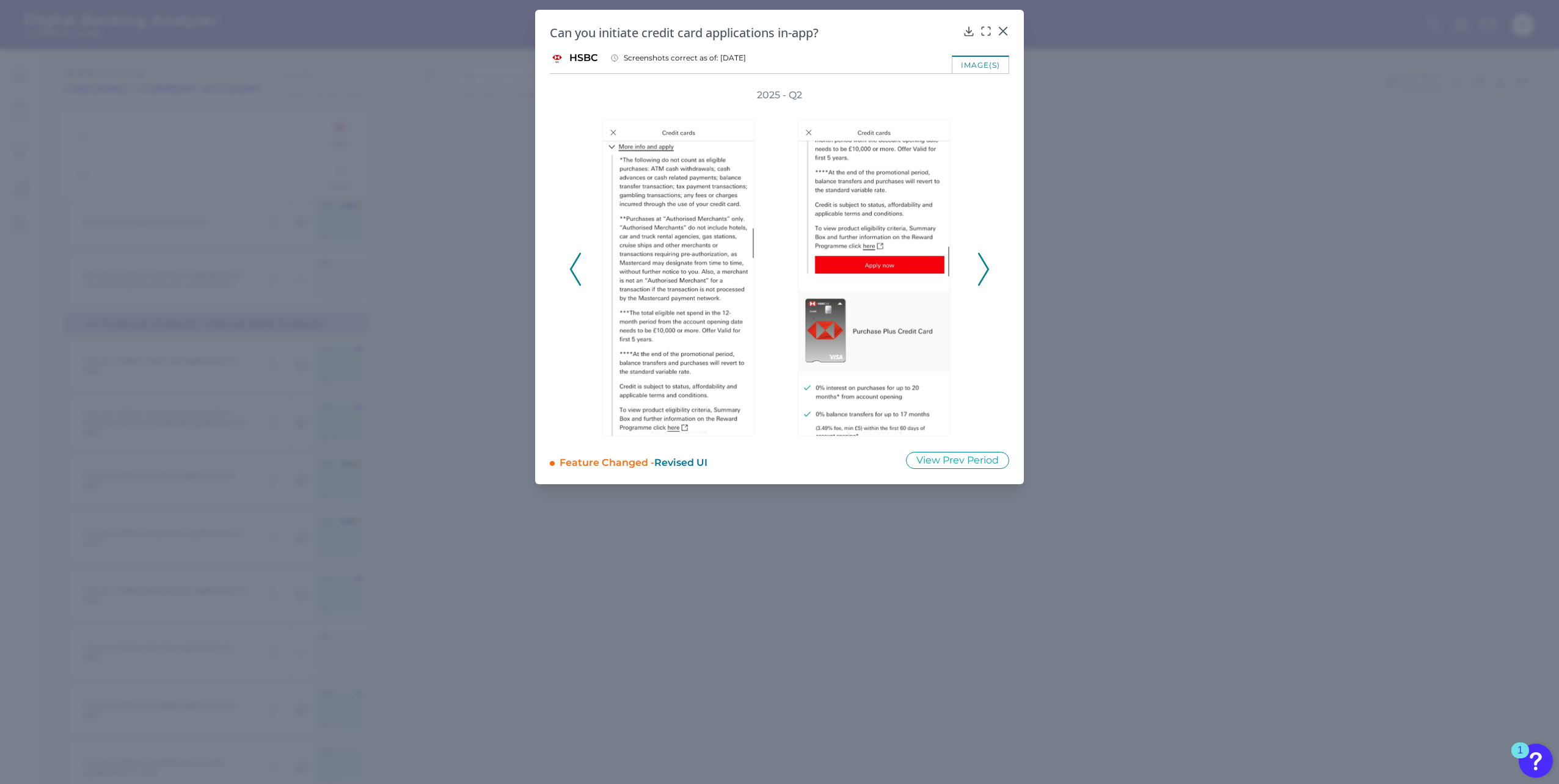
click at [986, 263] on icon at bounding box center [983, 269] width 11 height 33
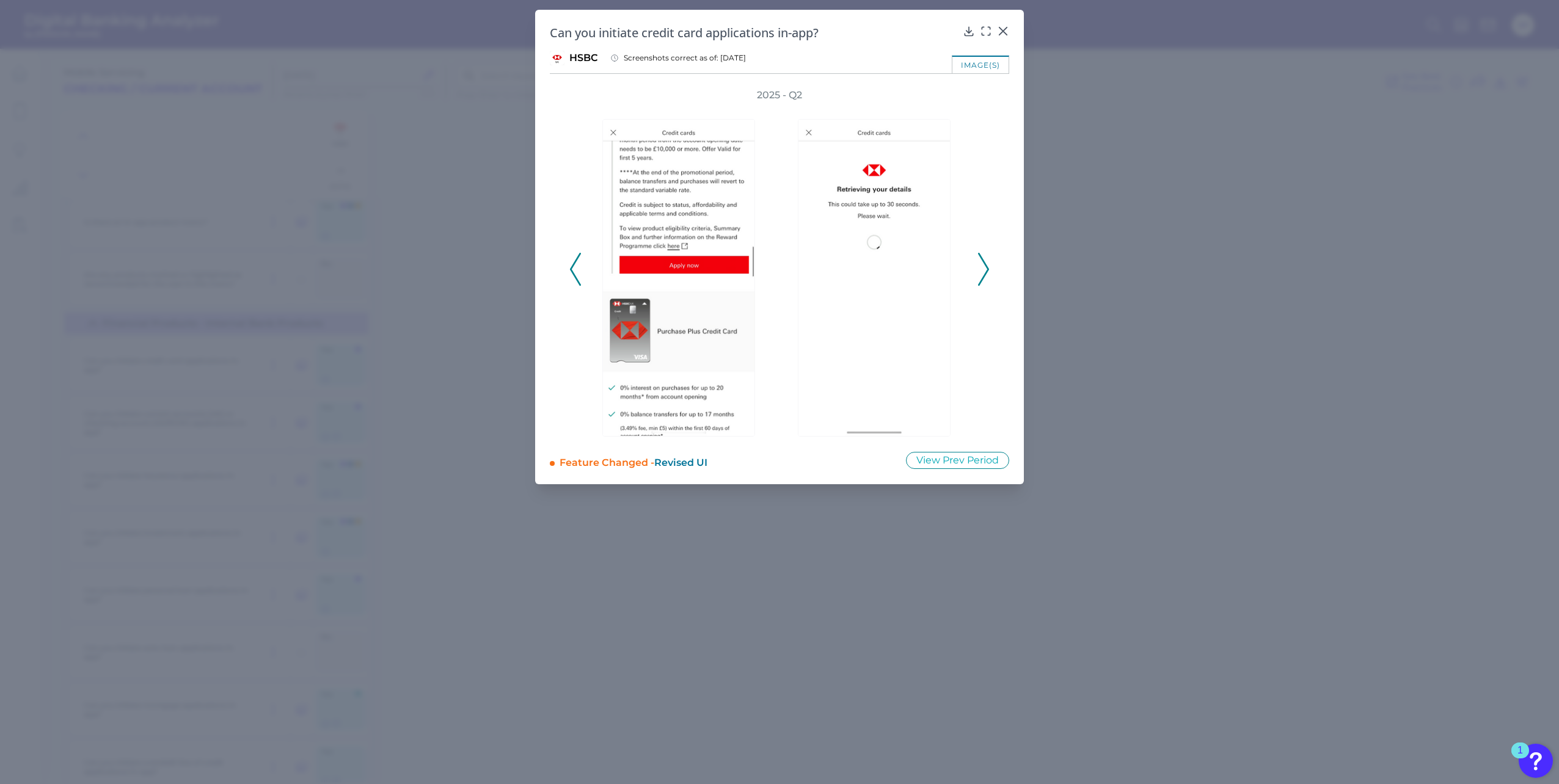
click at [986, 263] on icon at bounding box center [983, 269] width 11 height 33
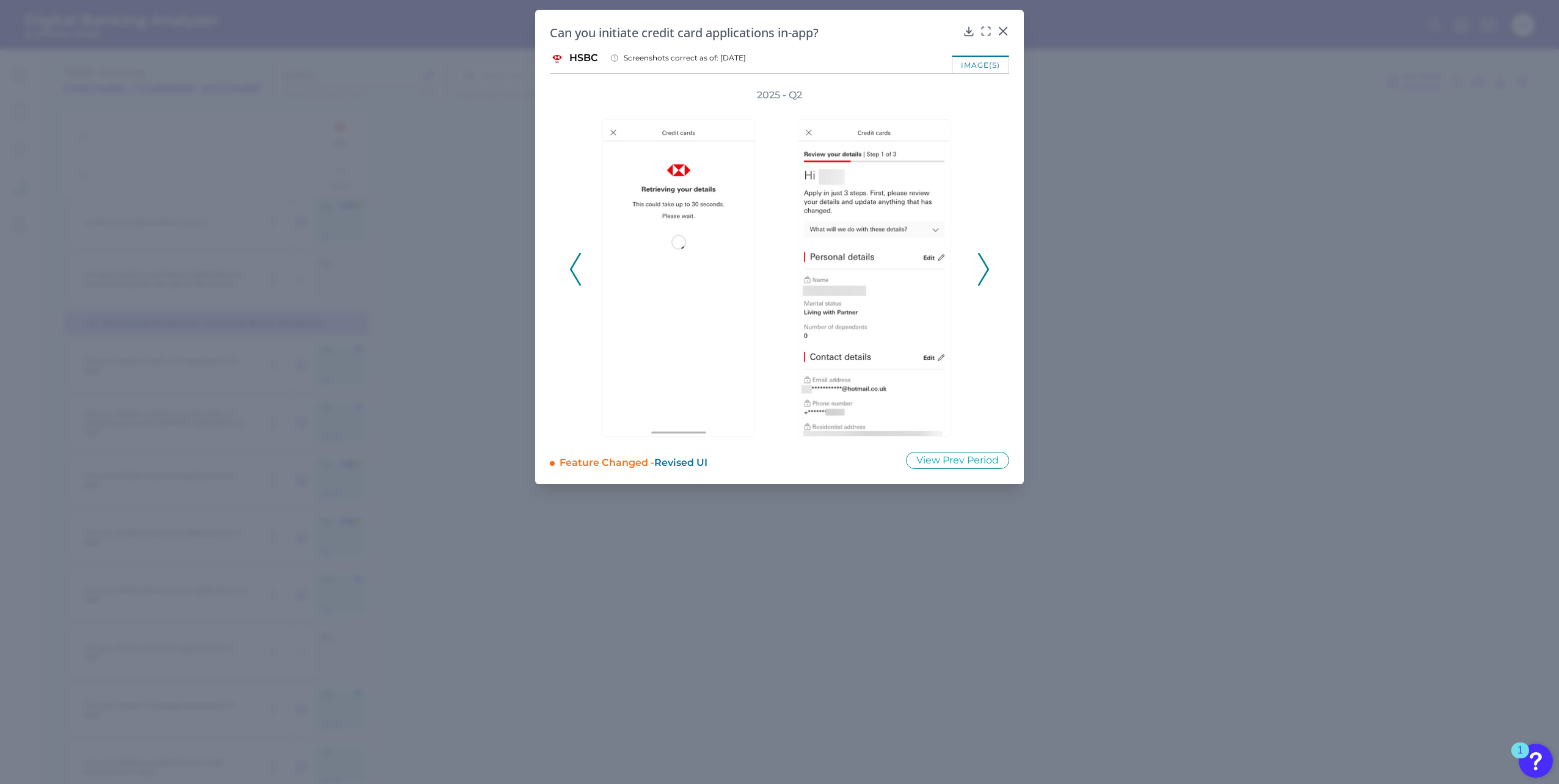
click at [986, 263] on icon at bounding box center [983, 269] width 11 height 33
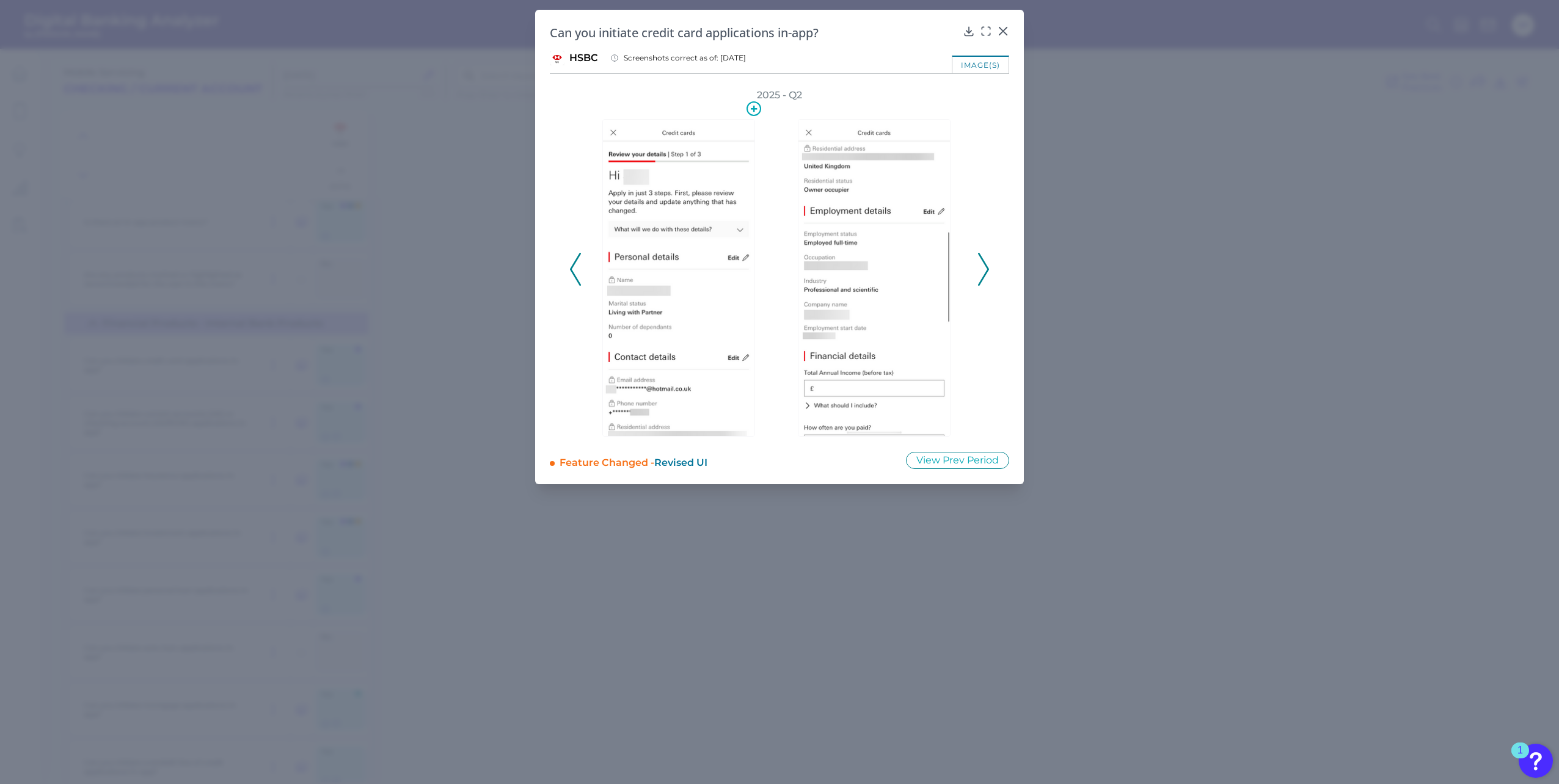
click at [696, 300] on img at bounding box center [678, 278] width 152 height 317
click at [979, 283] on icon at bounding box center [983, 269] width 11 height 33
